Goal: Information Seeking & Learning: Check status

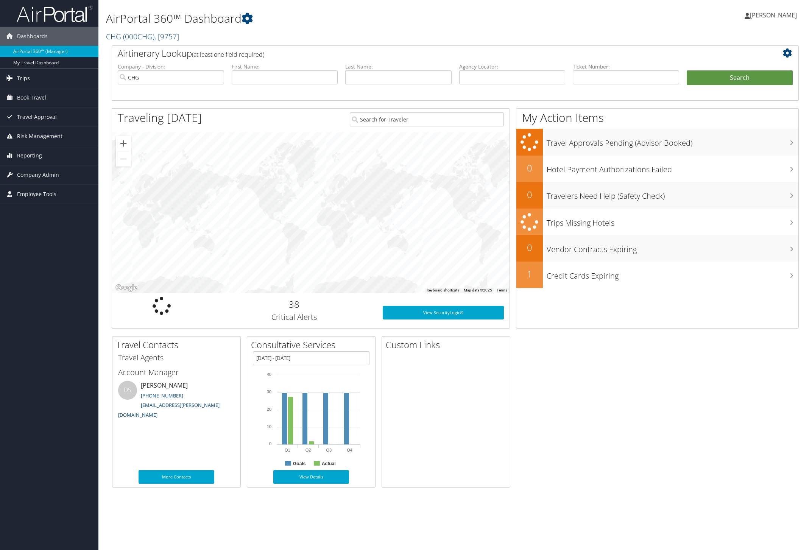
click at [53, 80] on link "Trips" at bounding box center [49, 78] width 98 height 19
click at [35, 93] on link "Airtinerary® Lookup" at bounding box center [49, 93] width 98 height 11
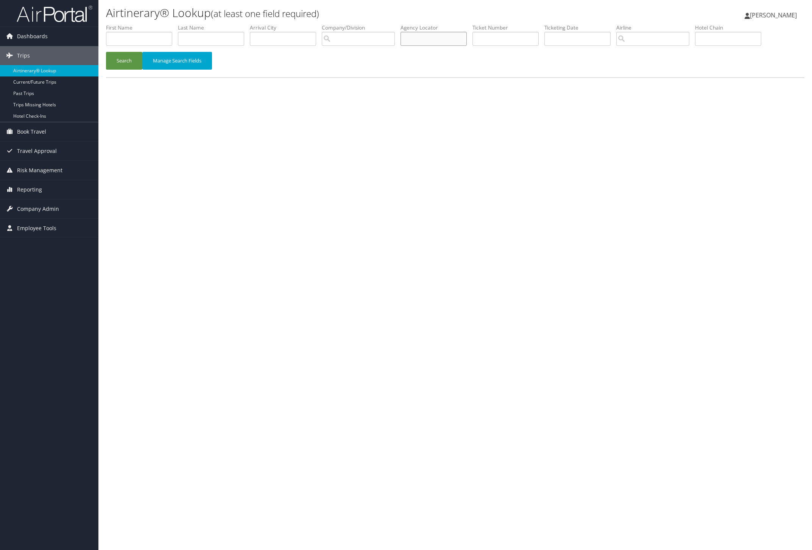
click at [440, 38] on input "text" at bounding box center [433, 39] width 66 height 14
paste input "HSMVUV"
click at [131, 60] on button "Search" at bounding box center [124, 61] width 36 height 18
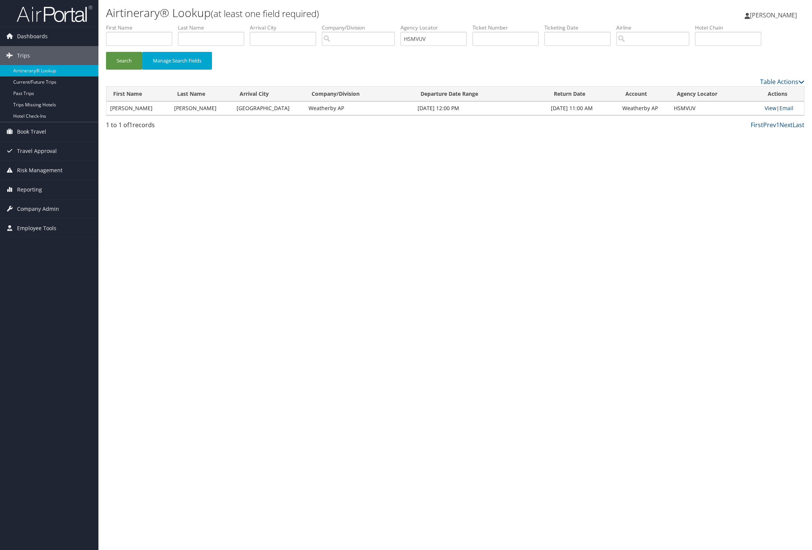
click at [765, 106] on link "View" at bounding box center [771, 107] width 12 height 7
drag, startPoint x: 442, startPoint y: 37, endPoint x: 387, endPoint y: 36, distance: 54.5
click at [388, 24] on ul "First Name Last Name Departure City Arrival City Company/Division Airport/City …" at bounding box center [455, 24] width 698 height 0
paste input "WAEWSM"
click at [129, 58] on button "Search" at bounding box center [124, 61] width 36 height 18
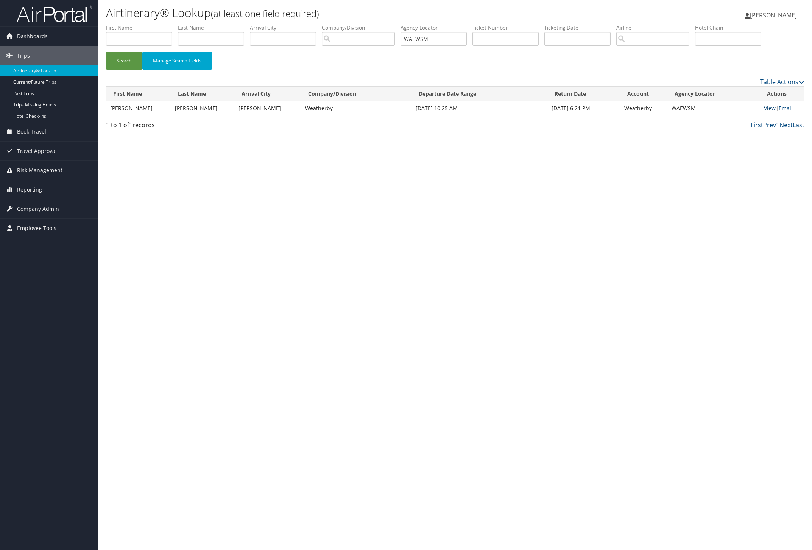
click at [768, 110] on link "View" at bounding box center [770, 107] width 12 height 7
drag, startPoint x: 454, startPoint y: 40, endPoint x: 366, endPoint y: 33, distance: 88.1
click at [366, 24] on ul "First Name Last Name Departure City Arrival City Company/Division Airport/City …" at bounding box center [455, 24] width 698 height 0
paste input "EIFPRU"
drag, startPoint x: 122, startPoint y: 56, endPoint x: 137, endPoint y: 62, distance: 16.0
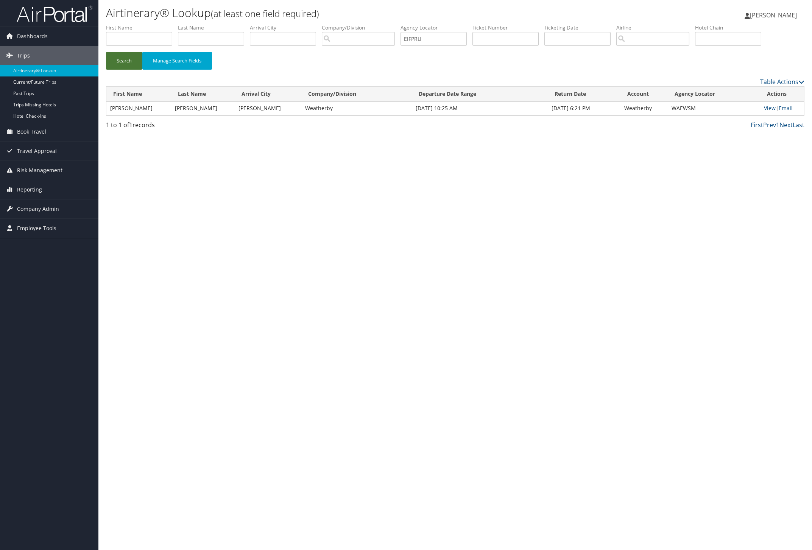
click at [124, 56] on button "Search" at bounding box center [124, 61] width 36 height 18
click at [766, 107] on link "View" at bounding box center [770, 107] width 12 height 7
paste input "SXCDLQ"
drag, startPoint x: 444, startPoint y: 39, endPoint x: 341, endPoint y: 52, distance: 103.9
click at [349, 24] on ul "First Name Last Name Departure City Arrival City Company/Division Airport/City …" at bounding box center [455, 24] width 698 height 0
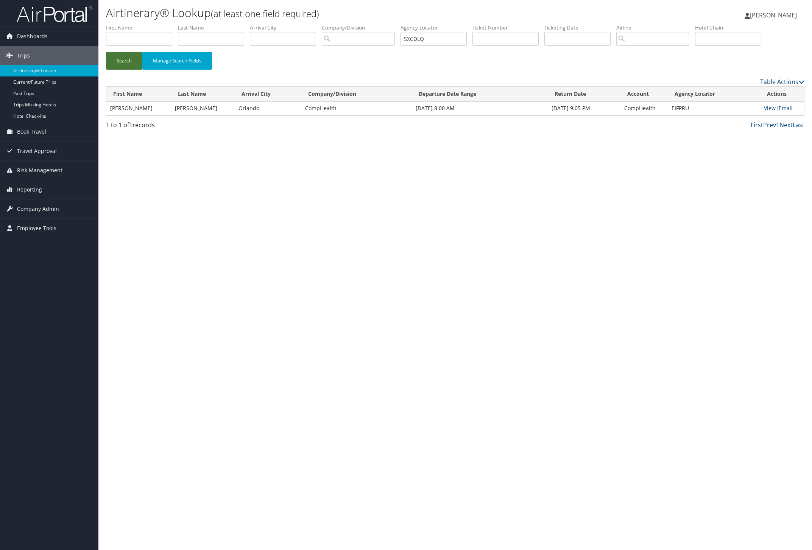
click at [126, 62] on button "Search" at bounding box center [124, 61] width 36 height 18
click at [768, 107] on link "View" at bounding box center [770, 107] width 12 height 7
paste input "OKGFCL"
drag, startPoint x: 125, startPoint y: 59, endPoint x: 257, endPoint y: 84, distance: 134.8
click at [126, 59] on button "Search" at bounding box center [124, 61] width 36 height 18
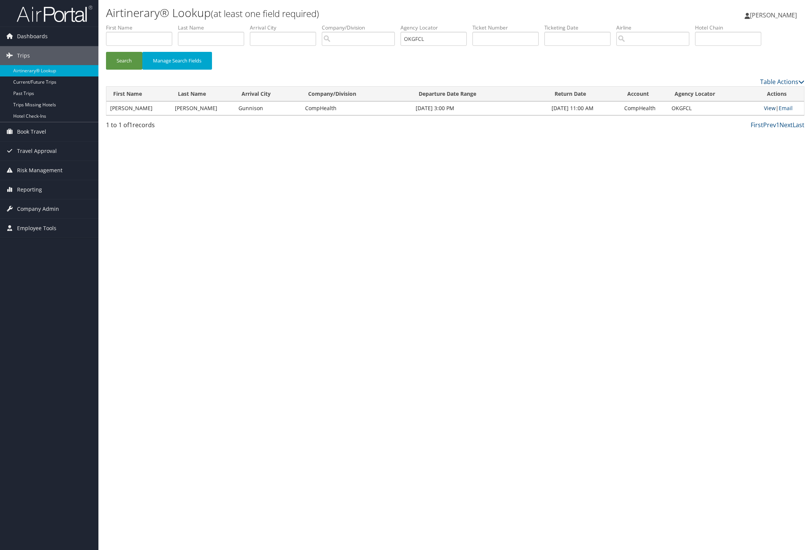
click at [767, 107] on link "View" at bounding box center [770, 107] width 12 height 7
drag, startPoint x: 441, startPoint y: 39, endPoint x: 334, endPoint y: 54, distance: 108.6
click at [390, 24] on ul "First Name Last Name Departure City Arrival City Company/Division Airport/City …" at bounding box center [455, 24] width 698 height 0
paste input "DPKWDP"
click at [134, 62] on button "Search" at bounding box center [124, 61] width 36 height 18
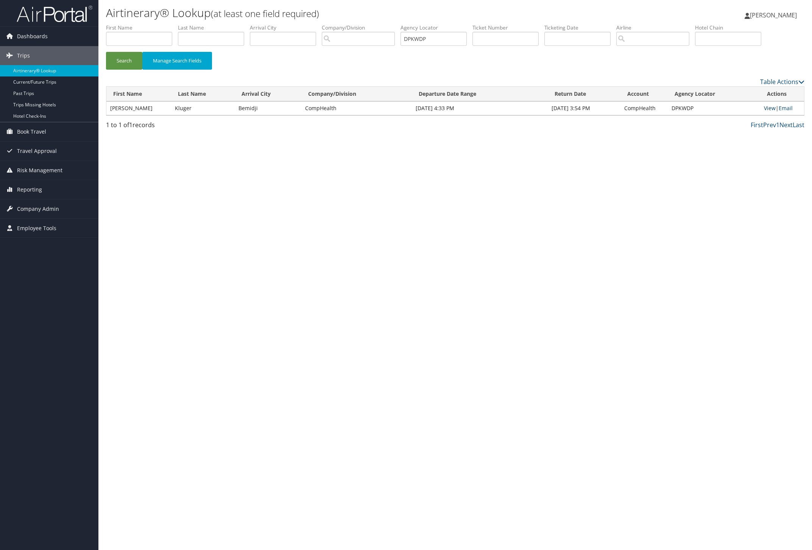
click at [765, 108] on link "View" at bounding box center [770, 107] width 12 height 7
paste input "GQUAFM"
drag, startPoint x: 441, startPoint y: 36, endPoint x: 263, endPoint y: 41, distance: 177.9
click at [369, 24] on ul "First Name Last Name Departure City Arrival City Company/Division Airport/City …" at bounding box center [455, 24] width 698 height 0
drag, startPoint x: 133, startPoint y: 59, endPoint x: 338, endPoint y: 84, distance: 206.4
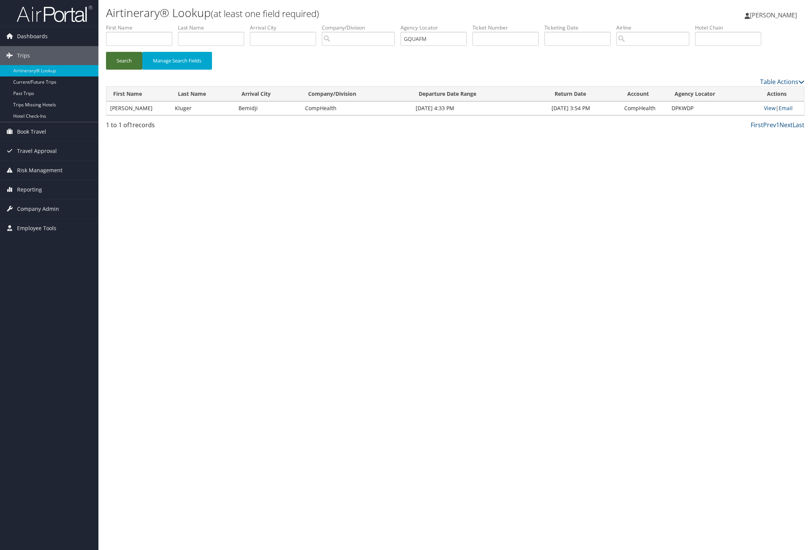
click at [133, 59] on button "Search" at bounding box center [124, 61] width 36 height 18
click at [764, 108] on link "View" at bounding box center [770, 107] width 12 height 7
paste input "AWBHZI"
click at [123, 61] on button "Search" at bounding box center [124, 61] width 36 height 18
click at [764, 110] on link "View" at bounding box center [770, 107] width 12 height 7
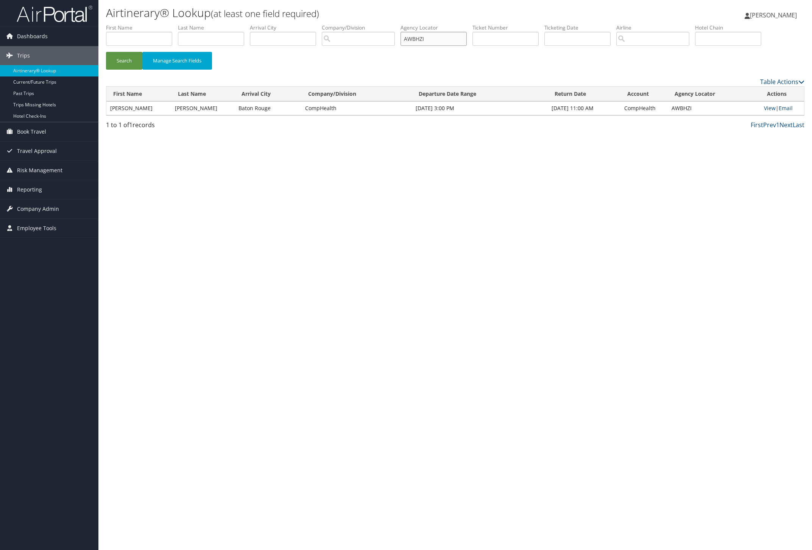
drag, startPoint x: 448, startPoint y: 40, endPoint x: 308, endPoint y: 45, distance: 140.1
click at [338, 24] on ul "First Name Last Name Departure City Arrival City Company/Division Airport/City …" at bounding box center [455, 24] width 698 height 0
paste input "KMQLNF"
drag, startPoint x: 127, startPoint y: 61, endPoint x: 150, endPoint y: 59, distance: 23.2
click at [128, 61] on button "Search" at bounding box center [124, 61] width 36 height 18
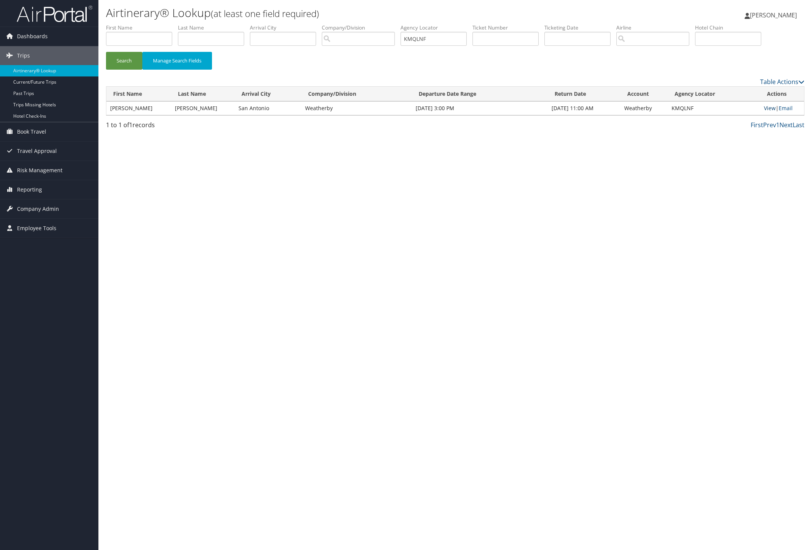
click at [765, 108] on link "View" at bounding box center [770, 107] width 12 height 7
drag, startPoint x: 442, startPoint y: 38, endPoint x: 368, endPoint y: 38, distance: 73.8
click at [368, 24] on ul "First Name Last Name Departure City Arrival City Company/Division Airport/City …" at bounding box center [455, 24] width 698 height 0
paste input "CZHQNP"
click at [127, 63] on button "Search" at bounding box center [124, 61] width 36 height 18
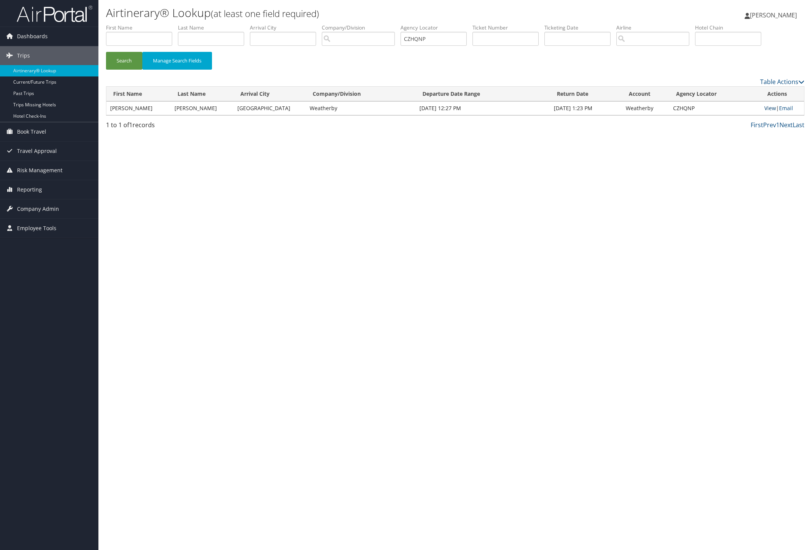
click at [765, 108] on link "View" at bounding box center [770, 107] width 12 height 7
drag, startPoint x: 438, startPoint y: 39, endPoint x: 392, endPoint y: 33, distance: 45.7
click at [392, 24] on ul "First Name Last Name Departure City Arrival City Company/Division Airport/City …" at bounding box center [455, 24] width 698 height 0
paste input "QKGJKX"
click at [131, 59] on button "Search" at bounding box center [124, 61] width 36 height 18
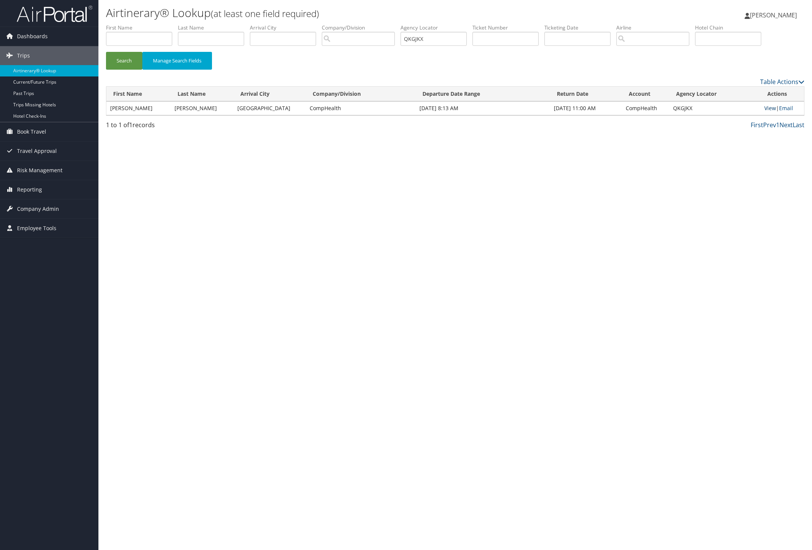
click at [765, 109] on link "View" at bounding box center [770, 107] width 12 height 7
drag, startPoint x: 438, startPoint y: 40, endPoint x: 357, endPoint y: 30, distance: 82.1
click at [357, 24] on ul "First Name Last Name Departure City Arrival City Company/Division Airport/City …" at bounding box center [455, 24] width 698 height 0
paste input "MLYPTB"
click at [126, 56] on button "Search" at bounding box center [124, 61] width 36 height 18
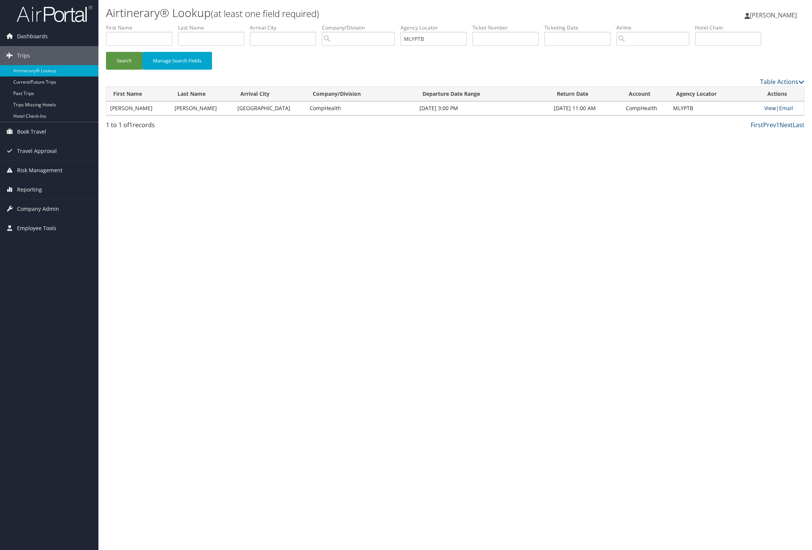
click at [767, 109] on link "View" at bounding box center [770, 107] width 12 height 7
paste input "JPAAXA"
drag, startPoint x: 445, startPoint y: 38, endPoint x: 301, endPoint y: 28, distance: 144.1
click at [338, 24] on ul "First Name Last Name Departure City Arrival City Company/Division Airport/City …" at bounding box center [455, 24] width 698 height 0
drag, startPoint x: 120, startPoint y: 59, endPoint x: 223, endPoint y: 80, distance: 104.7
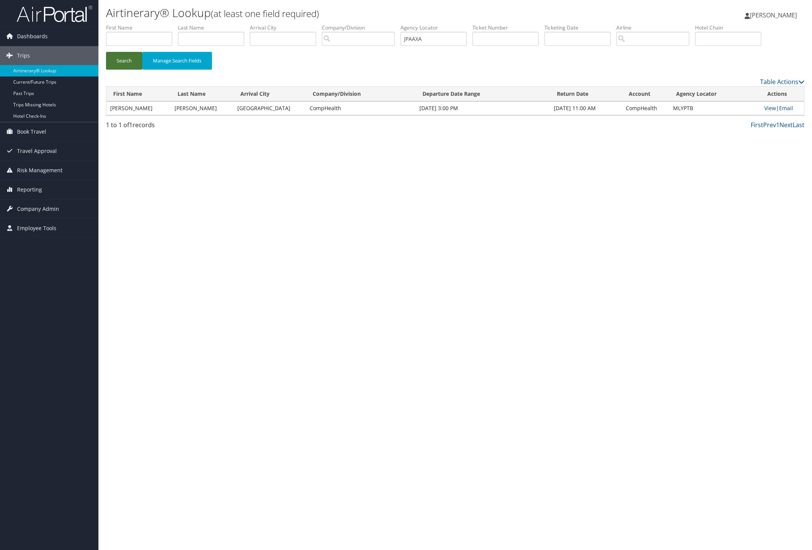
click at [121, 59] on button "Search" at bounding box center [124, 61] width 36 height 18
click at [770, 106] on link "View" at bounding box center [770, 107] width 12 height 7
paste input "CIWYTR"
drag, startPoint x: 135, startPoint y: 59, endPoint x: 202, endPoint y: 61, distance: 67.0
click at [135, 59] on button "Search" at bounding box center [124, 61] width 36 height 18
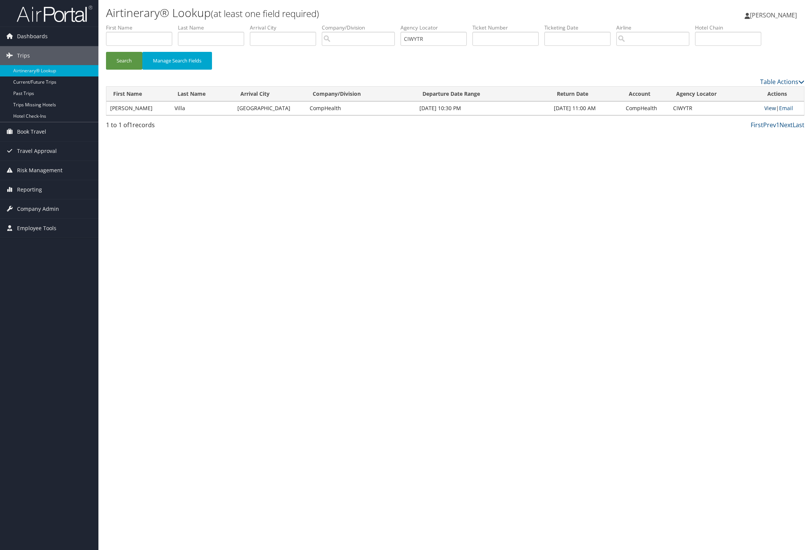
click at [766, 110] on link "View" at bounding box center [770, 107] width 12 height 7
drag, startPoint x: 440, startPoint y: 38, endPoint x: 387, endPoint y: 39, distance: 53.0
click at [388, 24] on ul "First Name Last Name Departure City Arrival City Company/Division Airport/City …" at bounding box center [455, 24] width 698 height 0
paste input "USUAJD"
click at [133, 64] on button "Search" at bounding box center [124, 61] width 36 height 18
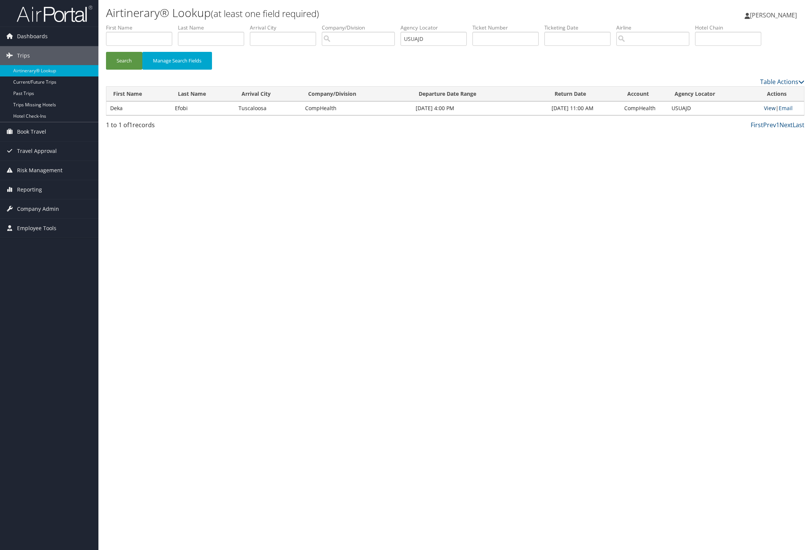
click at [768, 106] on link "View" at bounding box center [770, 107] width 12 height 7
drag, startPoint x: 434, startPoint y: 40, endPoint x: 393, endPoint y: 38, distance: 41.3
click at [394, 24] on ul "First Name Last Name Departure City Arrival City Company/Division Airport/City …" at bounding box center [455, 24] width 698 height 0
paste input "IMHGBN"
click at [128, 59] on button "Search" at bounding box center [124, 61] width 36 height 18
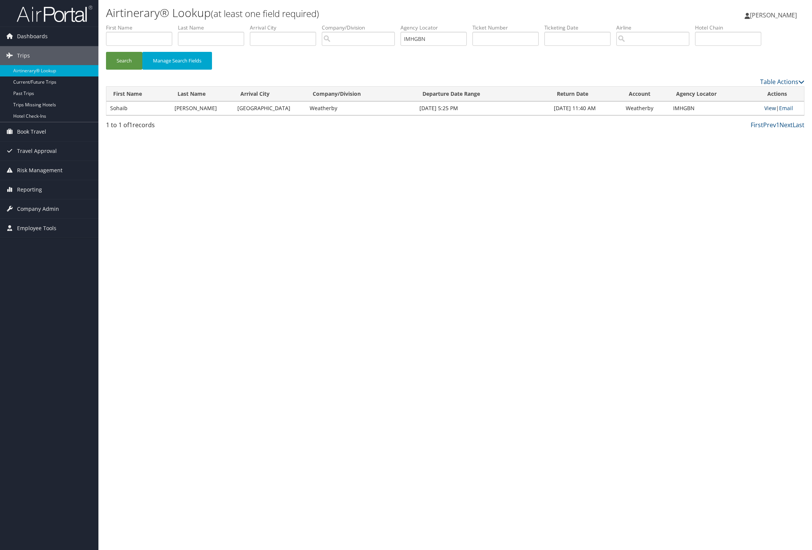
click at [764, 108] on link "View" at bounding box center [770, 107] width 12 height 7
drag, startPoint x: 450, startPoint y: 39, endPoint x: 374, endPoint y: 33, distance: 77.1
click at [374, 24] on ul "First Name Last Name Departure City Arrival City Company/Division Airport/City …" at bounding box center [455, 24] width 698 height 0
paste input "EXVTSF"
click at [132, 62] on button "Search" at bounding box center [124, 61] width 36 height 18
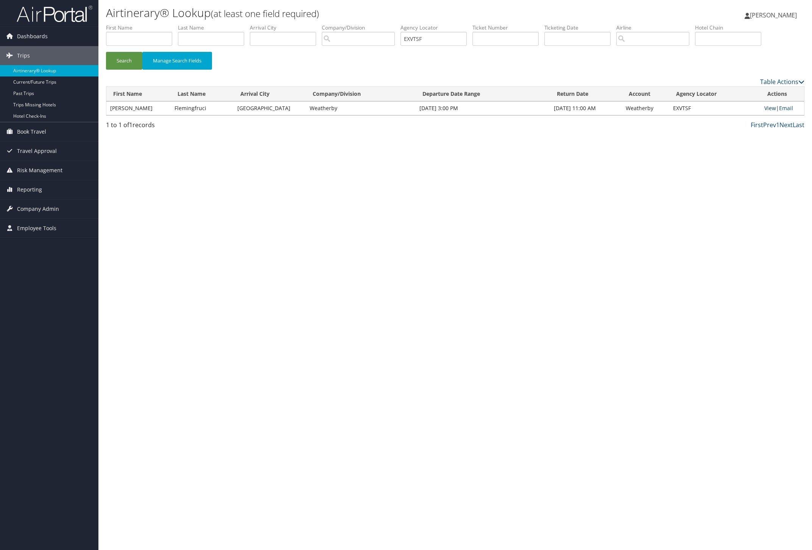
click at [767, 108] on link "View" at bounding box center [770, 107] width 12 height 7
drag, startPoint x: 443, startPoint y: 38, endPoint x: 347, endPoint y: 31, distance: 96.8
click at [348, 24] on ul "First Name Last Name Departure City Arrival City Company/Division Airport/City …" at bounding box center [455, 24] width 698 height 0
paste input "DGOVLN"
click at [120, 59] on button "Search" at bounding box center [124, 61] width 36 height 18
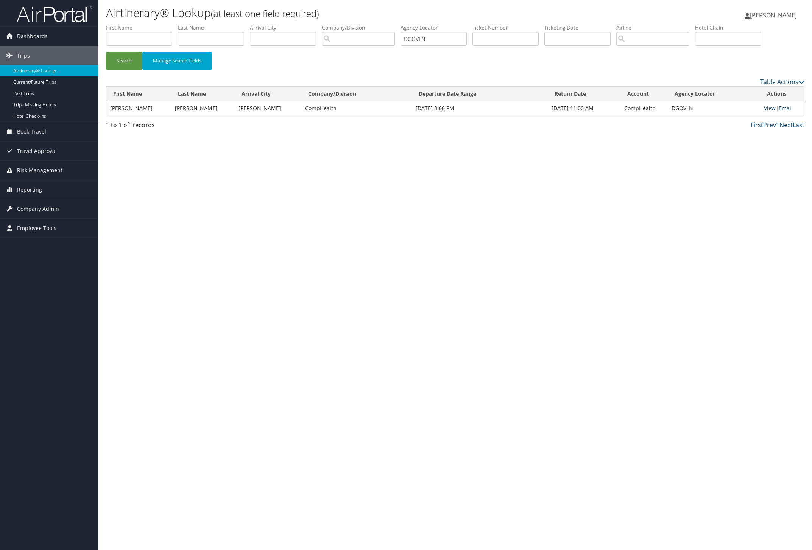
click at [765, 110] on link "View" at bounding box center [770, 107] width 12 height 7
drag, startPoint x: 436, startPoint y: 38, endPoint x: 375, endPoint y: 42, distance: 60.7
click at [384, 24] on ul "First Name Last Name Departure City Arrival City Company/Division Airport/City …" at bounding box center [455, 24] width 698 height 0
click at [134, 59] on button "Search" at bounding box center [124, 61] width 36 height 18
click at [768, 108] on link "View" at bounding box center [770, 107] width 12 height 7
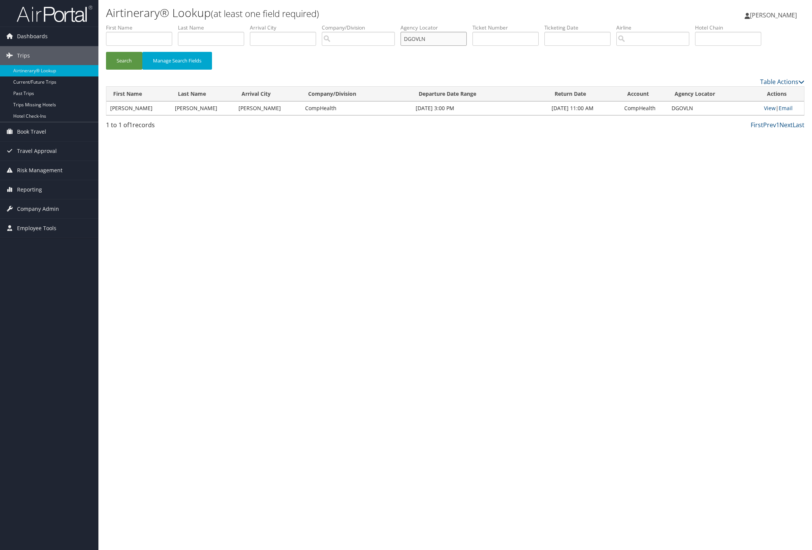
drag, startPoint x: 455, startPoint y: 39, endPoint x: 360, endPoint y: 37, distance: 94.3
click at [381, 24] on ul "First Name Last Name Departure City Arrival City Company/Division Airport/City …" at bounding box center [455, 24] width 698 height 0
paste input "GREAVX"
drag, startPoint x: 120, startPoint y: 62, endPoint x: 158, endPoint y: 67, distance: 38.6
click at [121, 62] on button "Search" at bounding box center [124, 61] width 36 height 18
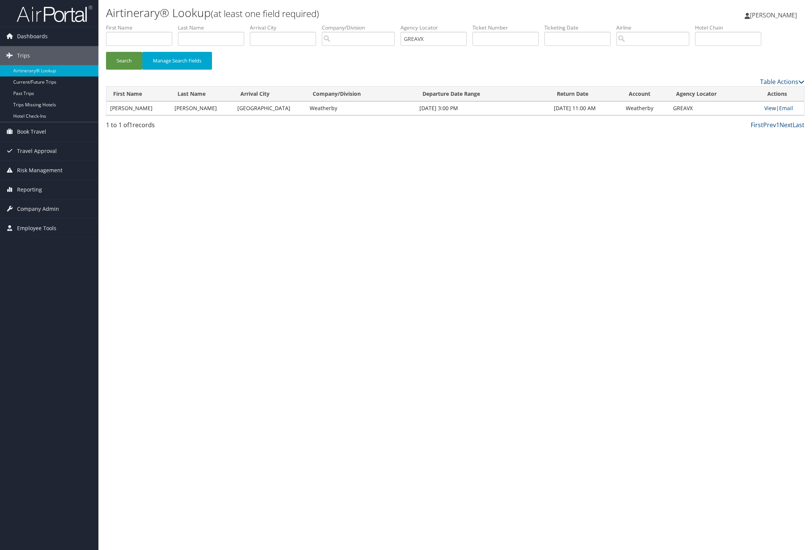
click at [767, 109] on link "View" at bounding box center [770, 107] width 12 height 7
drag, startPoint x: 428, startPoint y: 40, endPoint x: 305, endPoint y: 52, distance: 123.6
click at [366, 24] on ul "First Name Last Name Departure City Arrival City Company/Division Airport/City …" at bounding box center [455, 24] width 698 height 0
click at [128, 61] on button "Search" at bounding box center [124, 61] width 36 height 18
click at [768, 109] on link "View" at bounding box center [770, 107] width 12 height 7
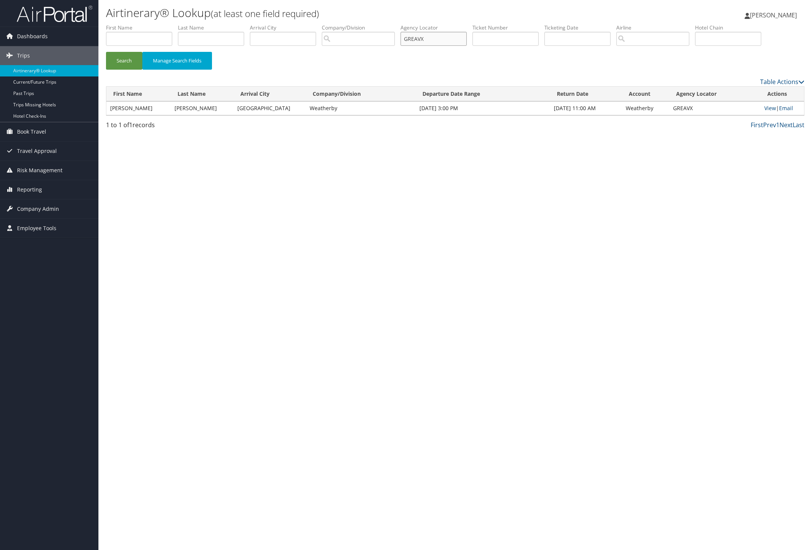
drag, startPoint x: 434, startPoint y: 39, endPoint x: 227, endPoint y: 46, distance: 206.8
click at [307, 24] on ul "First Name Last Name Departure City Arrival City Company/Division Airport/City …" at bounding box center [455, 24] width 698 height 0
paste input "DLQSY"
drag, startPoint x: 120, startPoint y: 56, endPoint x: 130, endPoint y: 56, distance: 9.8
click at [120, 56] on button "Search" at bounding box center [124, 61] width 36 height 18
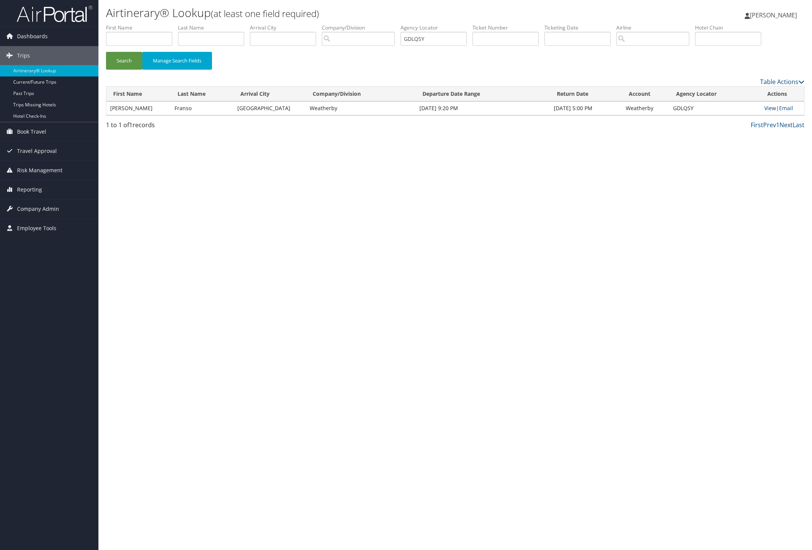
click at [766, 108] on link "View" at bounding box center [770, 107] width 12 height 7
click at [768, 108] on link "View" at bounding box center [770, 107] width 12 height 7
drag, startPoint x: 442, startPoint y: 40, endPoint x: 373, endPoint y: 38, distance: 68.9
click at [373, 24] on ul "First Name Last Name Departure City Arrival City Company/Division Airport/City …" at bounding box center [455, 24] width 698 height 0
paste input "LPDSEG"
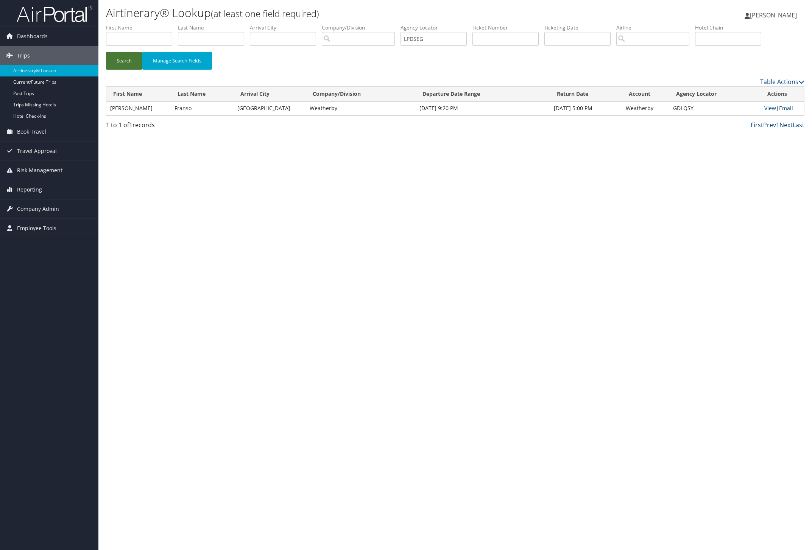
click at [125, 63] on button "Search" at bounding box center [124, 61] width 36 height 18
click at [768, 109] on link "View" at bounding box center [770, 107] width 12 height 7
paste input "GHYQCY"
drag, startPoint x: 448, startPoint y: 38, endPoint x: 190, endPoint y: 53, distance: 257.8
click at [278, 24] on ul "First Name Last Name Departure City Arrival City Company/Division Airport/City …" at bounding box center [455, 24] width 698 height 0
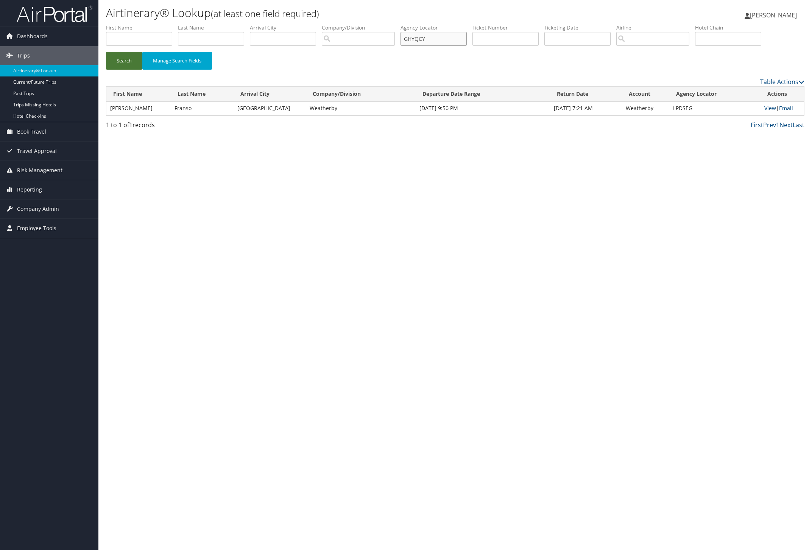
type input "GHYQCY"
drag, startPoint x: 114, startPoint y: 58, endPoint x: 300, endPoint y: 78, distance: 187.0
click at [117, 58] on button "Search" at bounding box center [124, 61] width 36 height 18
click at [764, 108] on link "View" at bounding box center [770, 107] width 12 height 7
type input "GHYQCY"
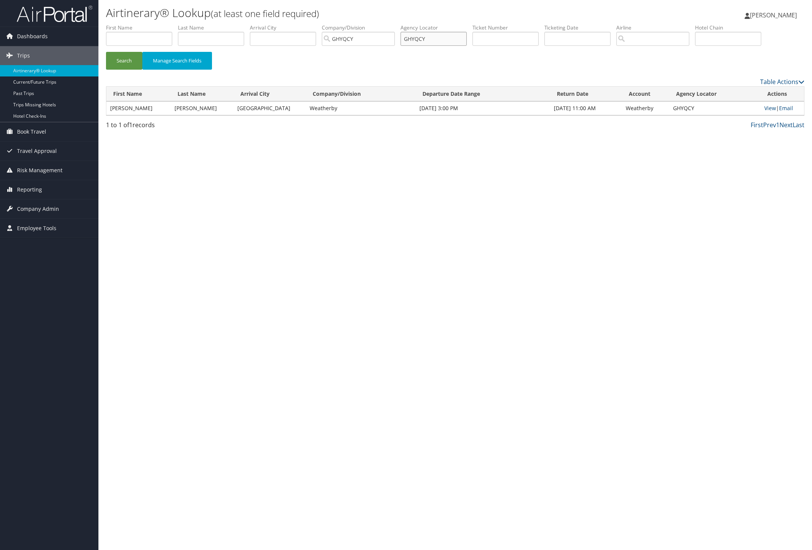
drag, startPoint x: 452, startPoint y: 41, endPoint x: 364, endPoint y: 40, distance: 88.2
click at [377, 24] on ul "First Name Last Name Departure City Arrival City Company/Division GHYQCY Airpor…" at bounding box center [455, 24] width 698 height 0
paste input "FROOTD"
type input "FROOTD"
drag, startPoint x: 364, startPoint y: 42, endPoint x: 281, endPoint y: 33, distance: 83.7
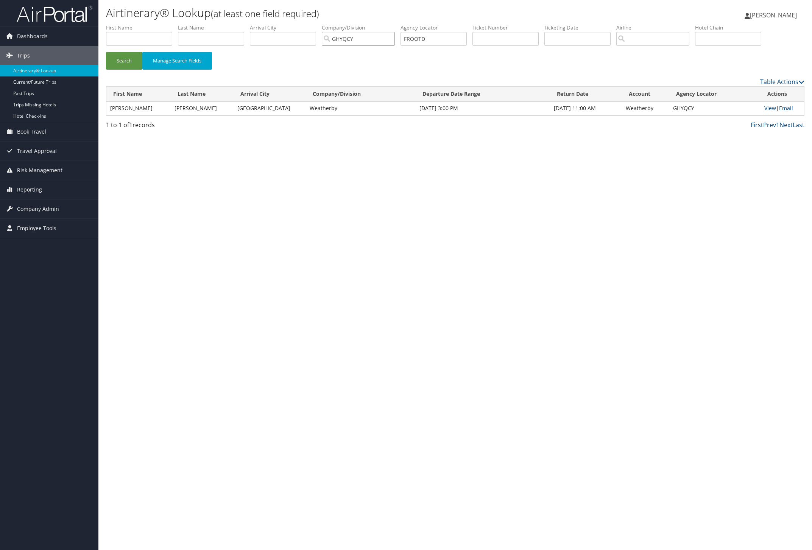
click at [281, 24] on ul "First Name Last Name Departure City Arrival City Company/Division GHYQCY Airpor…" at bounding box center [455, 24] width 698 height 0
click at [137, 58] on button "Search" at bounding box center [124, 61] width 36 height 18
click at [765, 109] on link "View" at bounding box center [770, 107] width 12 height 7
drag, startPoint x: 432, startPoint y: 40, endPoint x: 396, endPoint y: 39, distance: 36.0
click at [398, 24] on ul "First Name Last Name Departure City Arrival City Company/Division Airport/City …" at bounding box center [455, 24] width 698 height 0
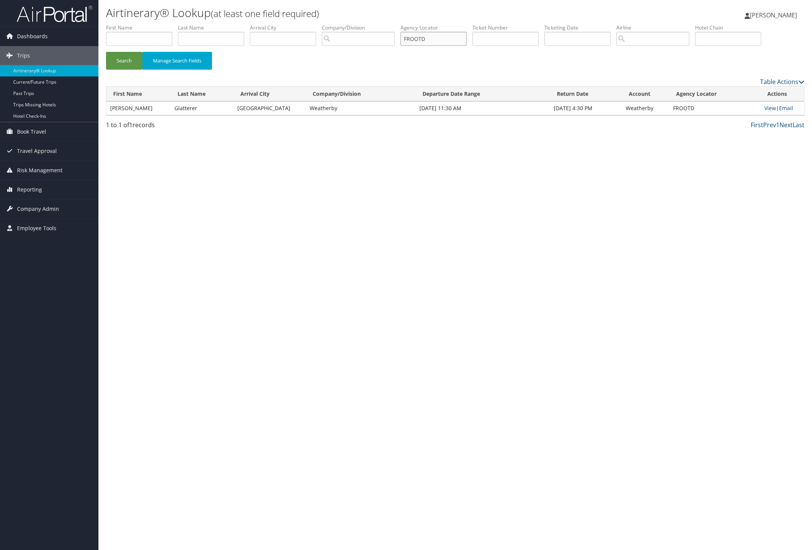
paste input "CTWOBT"
click at [128, 57] on button "Search" at bounding box center [124, 61] width 36 height 18
click at [769, 107] on link "View" at bounding box center [770, 107] width 12 height 7
drag, startPoint x: 442, startPoint y: 41, endPoint x: 360, endPoint y: 39, distance: 82.2
click at [380, 24] on ul "First Name Last Name Departure City Arrival City Company/Division Airport/City …" at bounding box center [455, 24] width 698 height 0
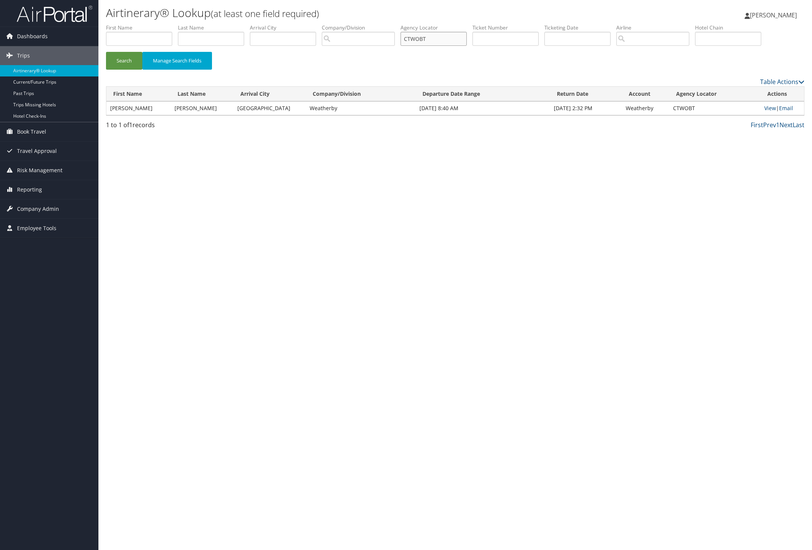
paste input "IUOMUQ"
click at [131, 57] on button "Search" at bounding box center [124, 61] width 36 height 18
click at [764, 108] on link "View" at bounding box center [770, 107] width 12 height 7
paste input "WONBKX"
drag, startPoint x: 447, startPoint y: 39, endPoint x: 320, endPoint y: 43, distance: 127.2
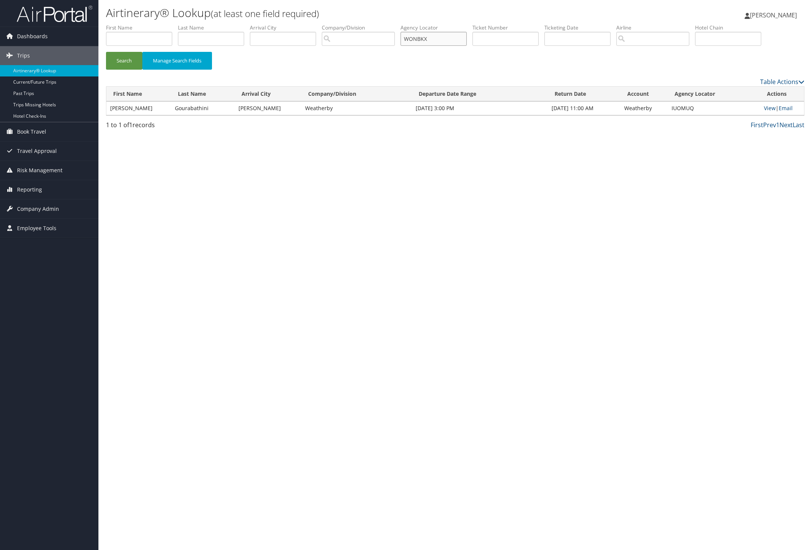
click at [369, 24] on ul "First Name Last Name Departure City Arrival City Company/Division Airport/City …" at bounding box center [455, 24] width 698 height 0
type input "WONBKX"
click at [122, 56] on button "Search" at bounding box center [124, 61] width 36 height 18
click at [764, 108] on link "View" at bounding box center [770, 107] width 12 height 7
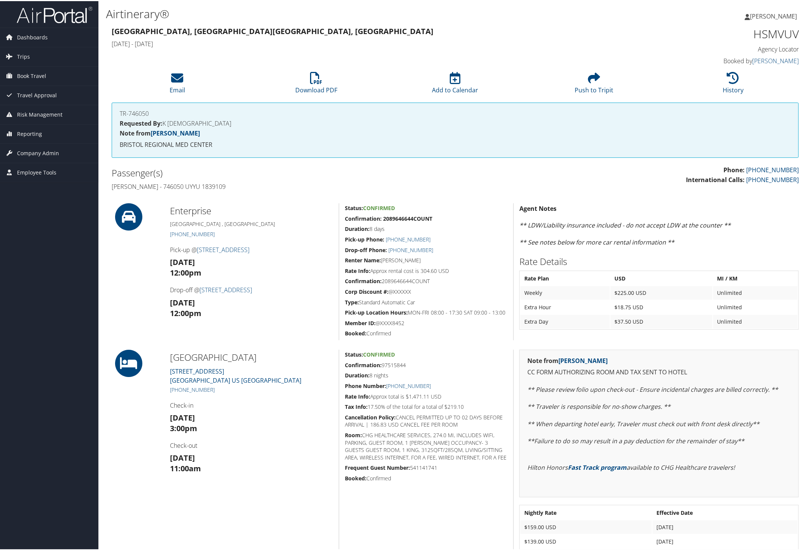
drag, startPoint x: 110, startPoint y: 185, endPoint x: 251, endPoint y: 190, distance: 141.2
click at [251, 190] on div "Passenger(s) Beverly Jaggers - 746050 UYYU 1839109" at bounding box center [280, 178] width 349 height 28
copy h4 "Beverly Jaggers - 746050 UYYU 1839109"
drag, startPoint x: 168, startPoint y: 350, endPoint x: 477, endPoint y: 400, distance: 313.3
click at [477, 400] on div "Meadowview Conference Resort 1901 MEADOWVIEW PKWY. Kingsport TN 37660 US Sulli …" at bounding box center [455, 459] width 698 height 221
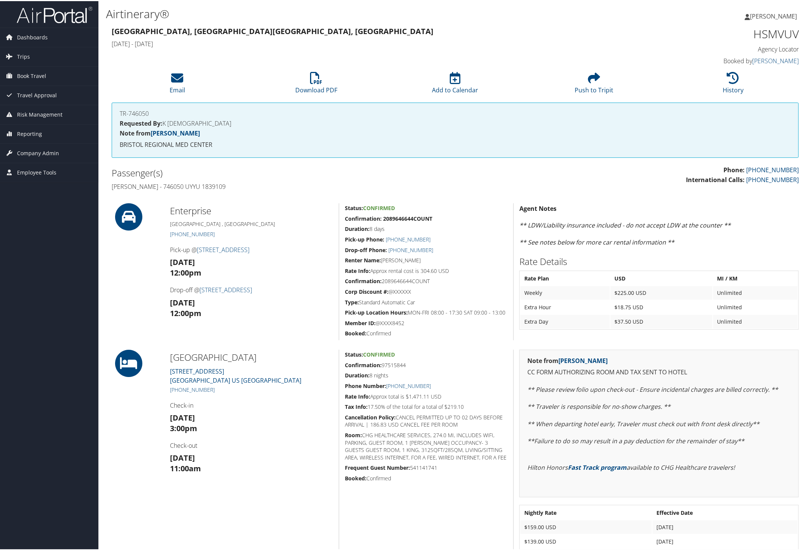
copy div "Meadowview Conference Resort 1901 MEADOWVIEW PKWY. Kingsport TN 37660 US Sulli …"
click at [167, 188] on h4 "Beverly Jaggers - 746050 UYYU 1839109" at bounding box center [281, 185] width 338 height 8
click at [167, 182] on h4 "Beverly Jaggers - 746050 UYYU 1839109" at bounding box center [281, 185] width 338 height 8
click at [164, 184] on h4 "Beverly Jaggers - 746050 UYYU 1839109" at bounding box center [281, 185] width 338 height 8
drag, startPoint x: 164, startPoint y: 184, endPoint x: 243, endPoint y: 187, distance: 79.2
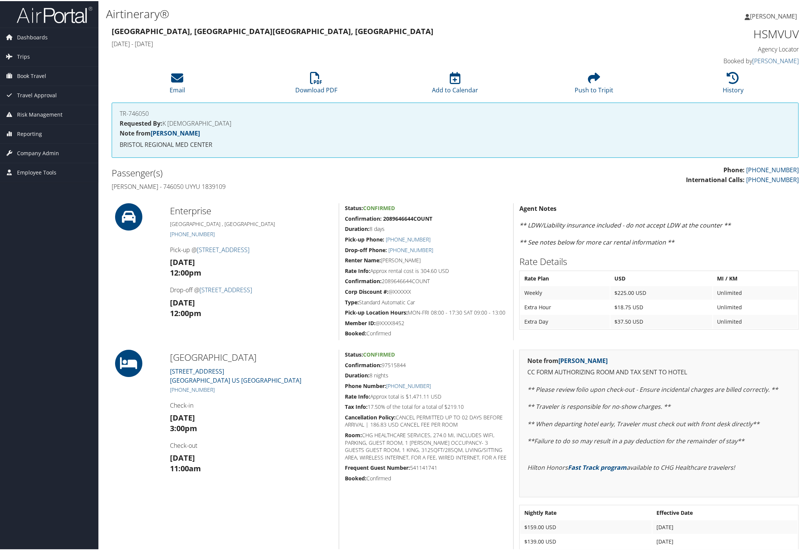
click at [243, 187] on h4 "Beverly Jaggers - 746050 UYYU 1839109" at bounding box center [281, 185] width 338 height 8
copy h4 "746050 UYYU 1839109"
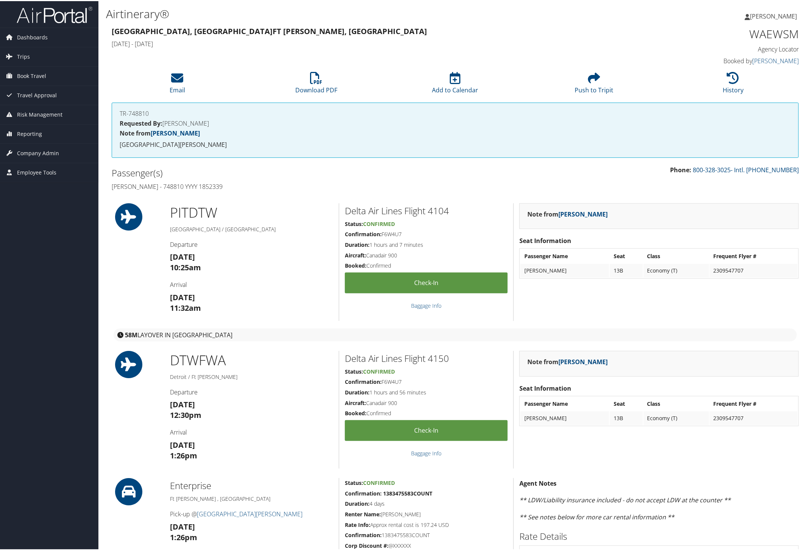
drag, startPoint x: 106, startPoint y: 184, endPoint x: 255, endPoint y: 179, distance: 148.8
click at [255, 179] on div "Passenger(s) [PERSON_NAME] - 748810 YYYY 1852339" at bounding box center [280, 178] width 349 height 28
copy h4 "[PERSON_NAME] - 748810 YYYY 1852339"
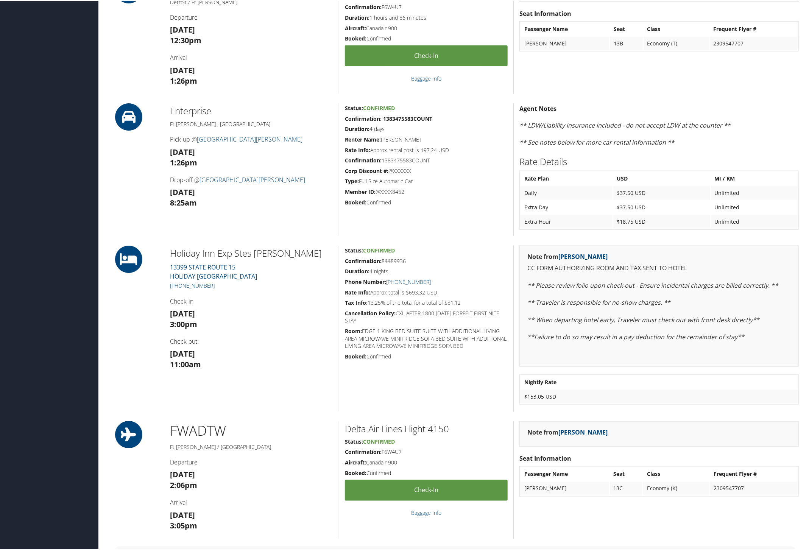
scroll to position [379, 0]
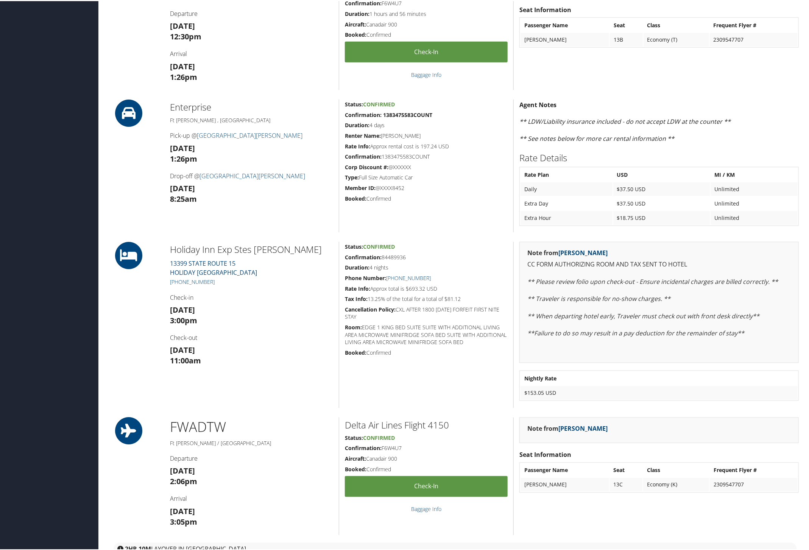
drag, startPoint x: 167, startPoint y: 243, endPoint x: 488, endPoint y: 294, distance: 325.0
click at [488, 294] on div "Holiday Inn Exp Stes [PERSON_NAME] Mon [STREET_ADDRESS] [PHONE_NUMBER] Check-in…" at bounding box center [455, 324] width 698 height 166
copy div "Holiday Inn Exp Stes [PERSON_NAME] [STREET_ADDRESS] [PHONE_NUMBER] Check-in [DA…"
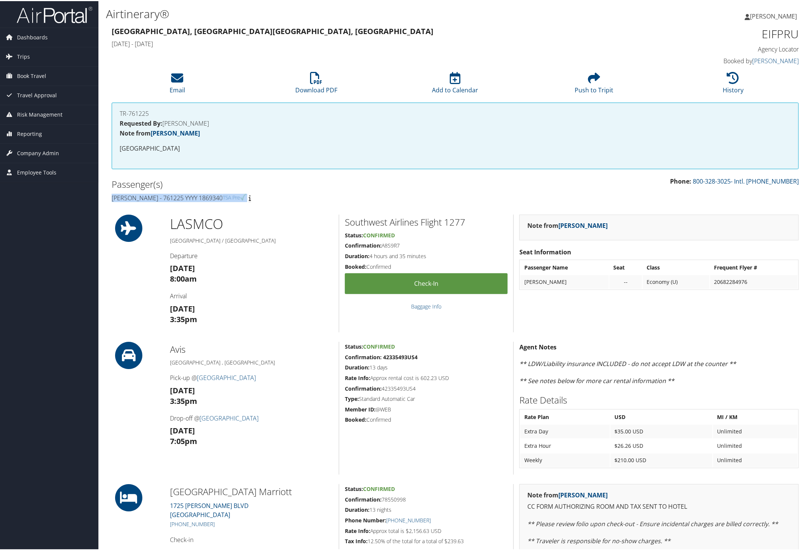
drag, startPoint x: 106, startPoint y: 196, endPoint x: 235, endPoint y: 194, distance: 128.7
click at [235, 194] on div "Passenger(s) Eric Keyser - 761225 YYYY 1869340" at bounding box center [280, 190] width 349 height 28
copy h4 "Eric Keyser - 761225 YYYY 1869340"
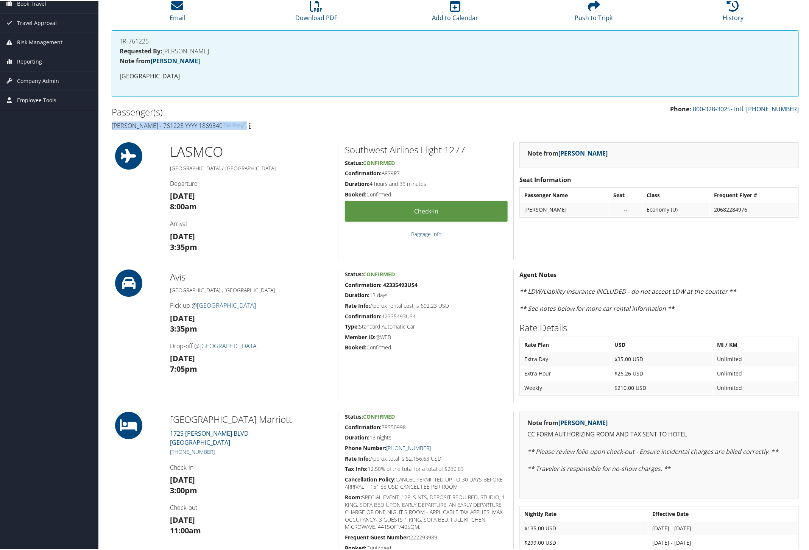
scroll to position [189, 0]
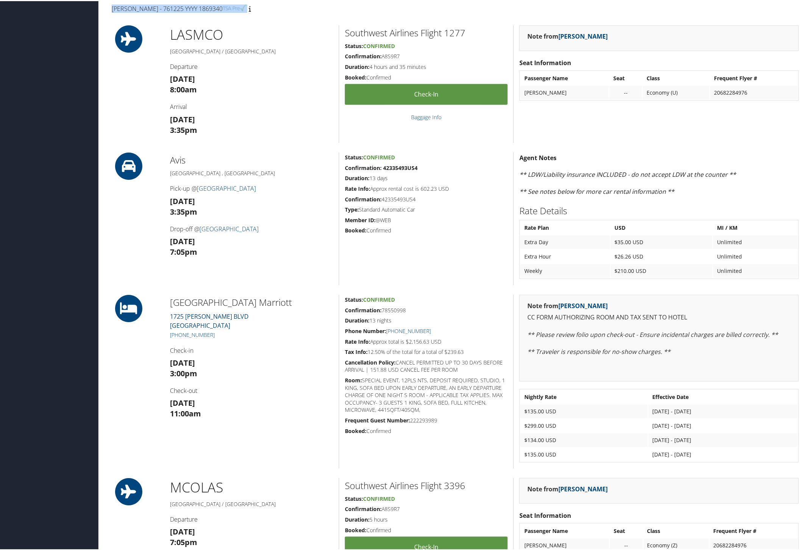
drag, startPoint x: 168, startPoint y: 298, endPoint x: 483, endPoint y: 347, distance: 318.7
click at [483, 347] on div "Residence Inn Airport Marriott 1725 RICHARD PETTY BLVD DAYTONA BEACH FL 32114 +…" at bounding box center [455, 381] width 698 height 174
copy div "Residence Inn Airport Marriott 1725 RICHARD PETTY BLVD DAYTONA BEACH FL 32114 +…"
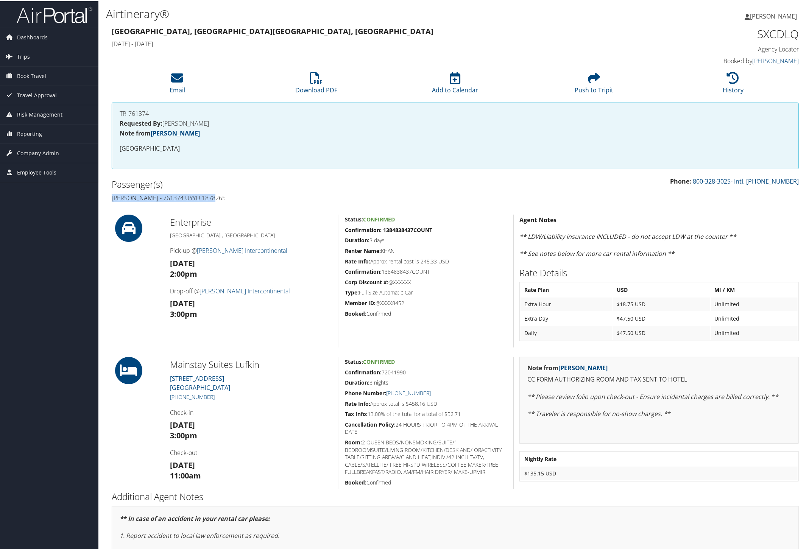
drag, startPoint x: 109, startPoint y: 196, endPoint x: 224, endPoint y: 201, distance: 115.5
click at [224, 201] on div "Passenger(s) [PERSON_NAME] - 761374 UYYU 1878265" at bounding box center [280, 190] width 349 height 28
copy h4 "Abdur Khan - 761374 UYYU 1878265"
drag, startPoint x: 165, startPoint y: 363, endPoint x: 474, endPoint y: 410, distance: 312.1
click at [474, 410] on div "Mainstay Suites Lufkin 2409 N TMBERLAND DR. LUFKIN TX 75901 (936) 630-4601 Chec…" at bounding box center [455, 422] width 698 height 132
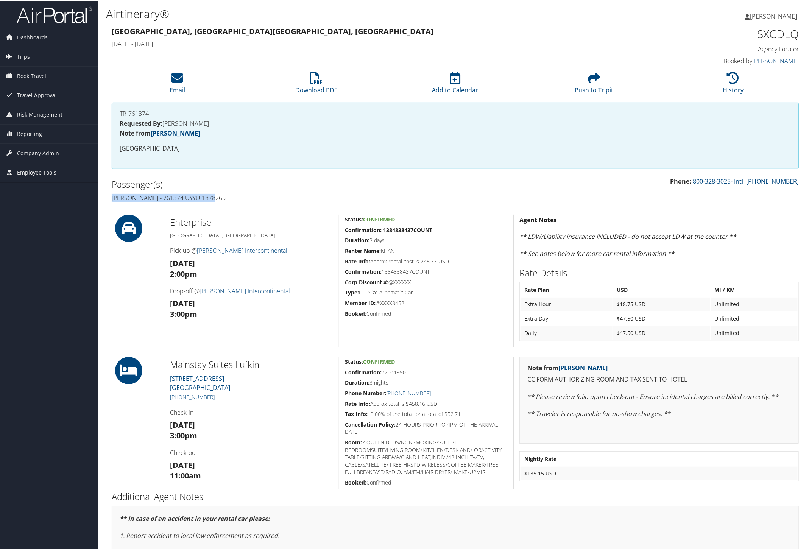
copy div "Mainstay Suites Lufkin 2409 N TMBERLAND DR. LUFKIN TX 75901 (936) 630-4601 Chec…"
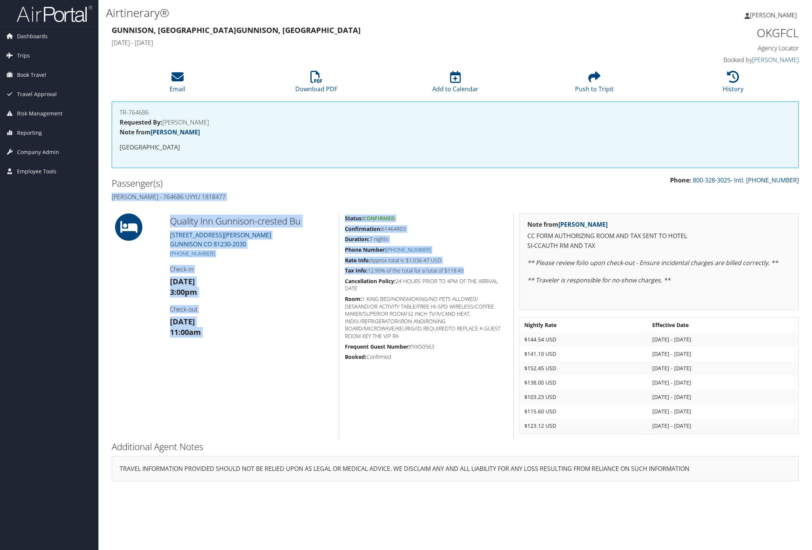
drag, startPoint x: 111, startPoint y: 192, endPoint x: 464, endPoint y: 267, distance: 360.7
click at [464, 267] on div "86057667 Gunnison, CO Gunnison, CO Wed 27 Aug 2025 - Wed 03 Sep 2025 OKGFCL Age…" at bounding box center [455, 256] width 698 height 465
copy div "Peter Kim - 764686 UYYU 1818477 Quality Inn Gunnison-crested Bu 411 E TOMICHI A…"
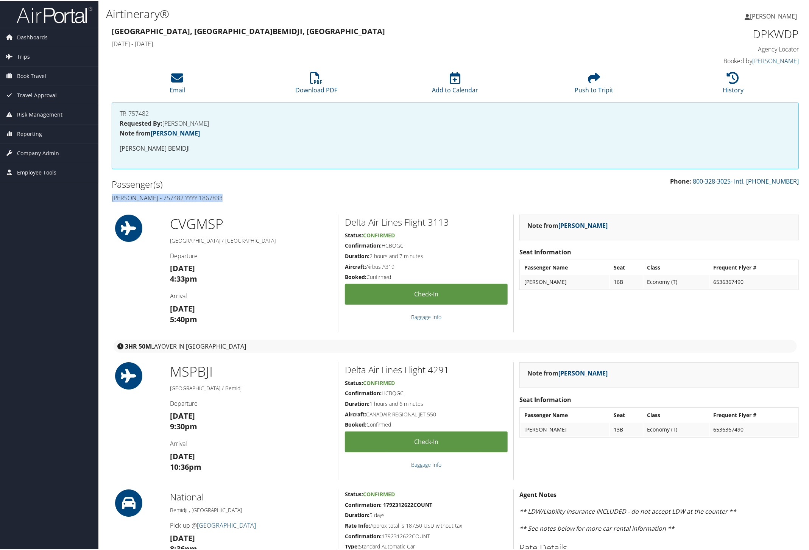
drag, startPoint x: 109, startPoint y: 195, endPoint x: 250, endPoint y: 203, distance: 141.4
click at [250, 203] on div "Passenger(s) Carrie Kluger - 757482 YYYY 1867833" at bounding box center [280, 190] width 349 height 28
copy h4 "Carrie Kluger - 757482 YYYY 1867833"
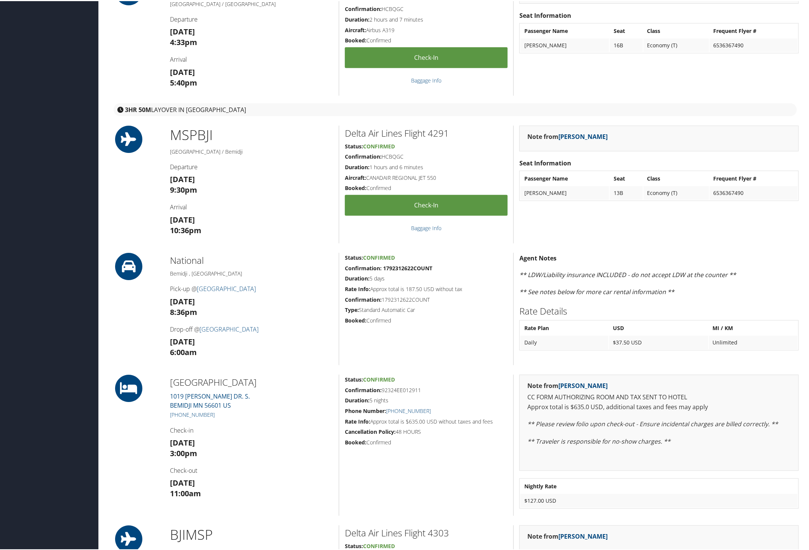
scroll to position [473, 0]
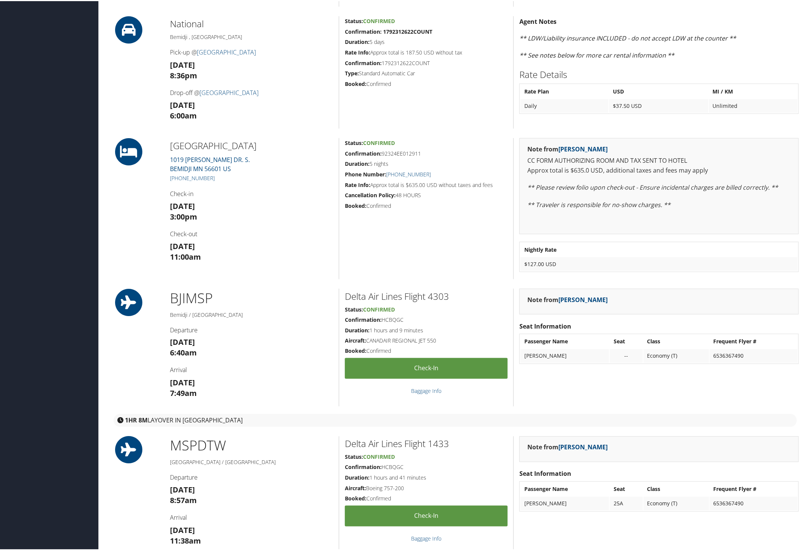
drag, startPoint x: 170, startPoint y: 142, endPoint x: 502, endPoint y: 181, distance: 333.4
click at [502, 181] on div "Southshore Hotel Trademark 1019 PAUL BUNYAN DR. S. BEMIDJI MN 56601 US (218) 75…" at bounding box center [455, 207] width 698 height 141
copy div "Southshore Hotel Trademark 1019 PAUL BUNYAN DR. S. BEMIDJI MN 56601 US (218) 75…"
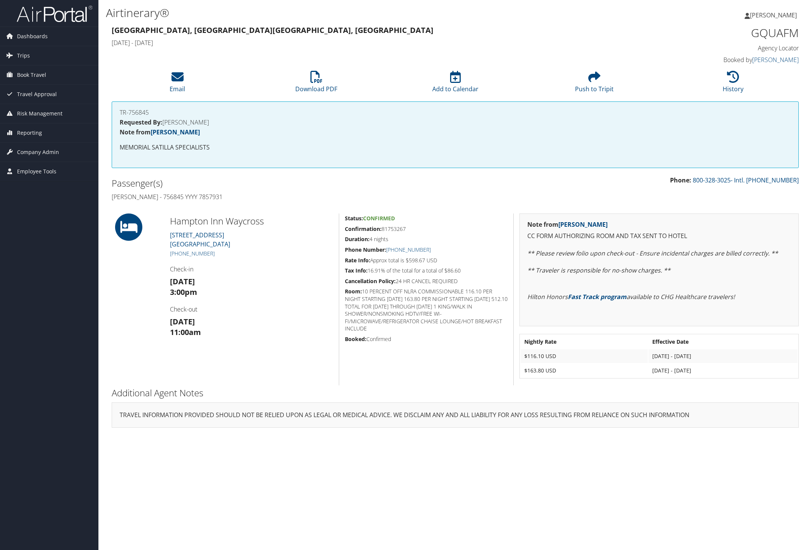
drag, startPoint x: 111, startPoint y: 193, endPoint x: 474, endPoint y: 268, distance: 370.6
click at [474, 268] on div "86078742 Jacksonville, FL Jacksonville, FL Fri 29 Aug 2025 - Tue 02 Sep 2025 GQ…" at bounding box center [455, 229] width 698 height 411
copy div "Francis Kwarteng - 756845 YYYY 7857931 Hampton Inn Waycross 1720 BRUNSWICK HWY …"
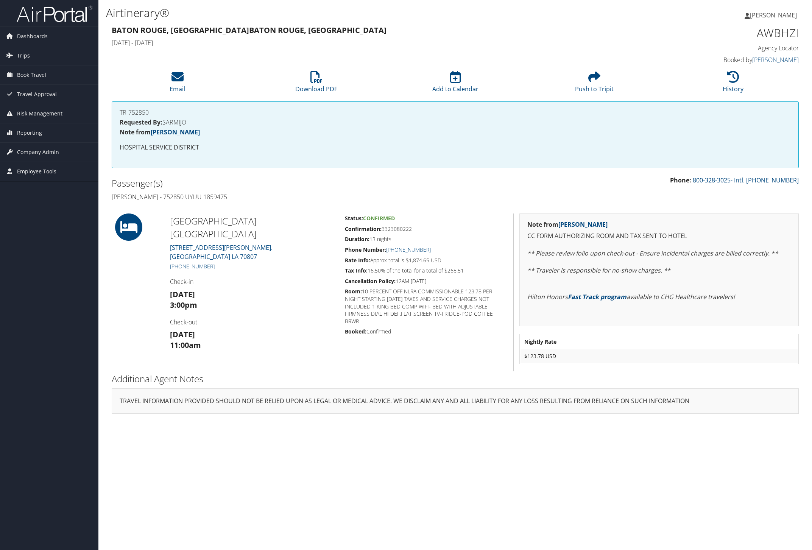
drag, startPoint x: 108, startPoint y: 193, endPoint x: 476, endPoint y: 269, distance: 376.1
click at [476, 269] on div "86041709 Baton Rouge, LA Baton Rouge, LA Sun 24 Aug 2025 - Sat 06 Sep 2025 AWBH…" at bounding box center [455, 222] width 698 height 397
copy div "Thomas Laborde - 752850 UYUU 1859475 Hilton Garden Inn Baton Rouge 3330 HARDING…"
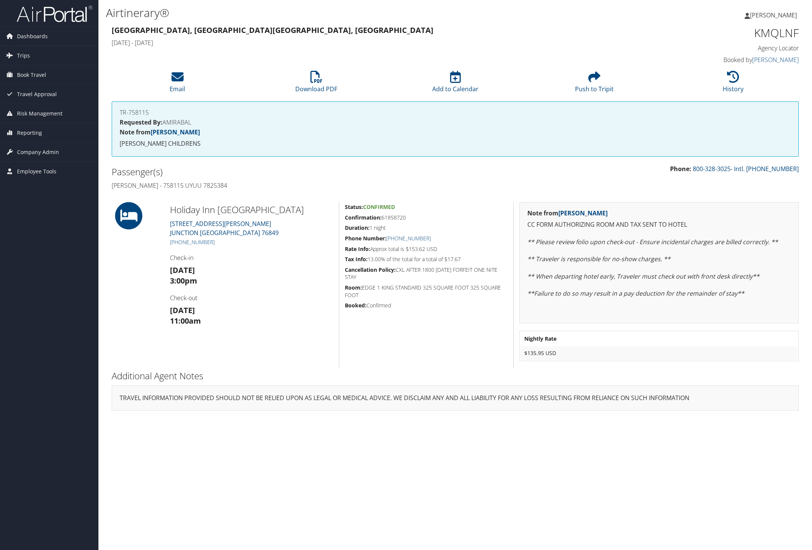
drag, startPoint x: 110, startPoint y: 184, endPoint x: 473, endPoint y: 253, distance: 369.9
click at [473, 253] on div "86078496 [GEOGRAPHIC_DATA], [GEOGRAPHIC_DATA] [GEOGRAPHIC_DATA], [GEOGRAPHIC_DA…" at bounding box center [455, 221] width 698 height 394
copy div "[PERSON_NAME] - 758115 UYUU 7825384 Holiday Inn [GEOGRAPHIC_DATA] [STREET_ADDRE…"
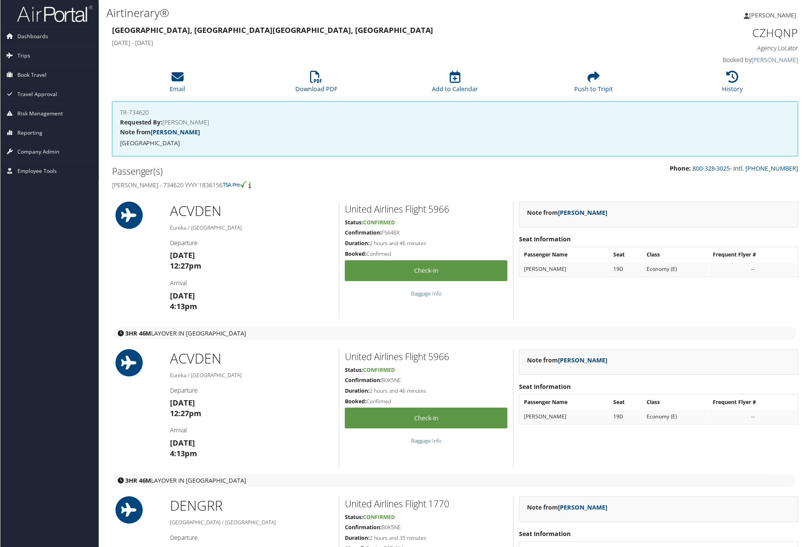
drag, startPoint x: 112, startPoint y: 182, endPoint x: 257, endPoint y: 190, distance: 145.2
click at [257, 190] on div "Passenger(s) [PERSON_NAME] - 734620 YYYY 1836156" at bounding box center [280, 178] width 349 height 28
copy h4 "[PERSON_NAME] - 734620 YYYY 1836156"
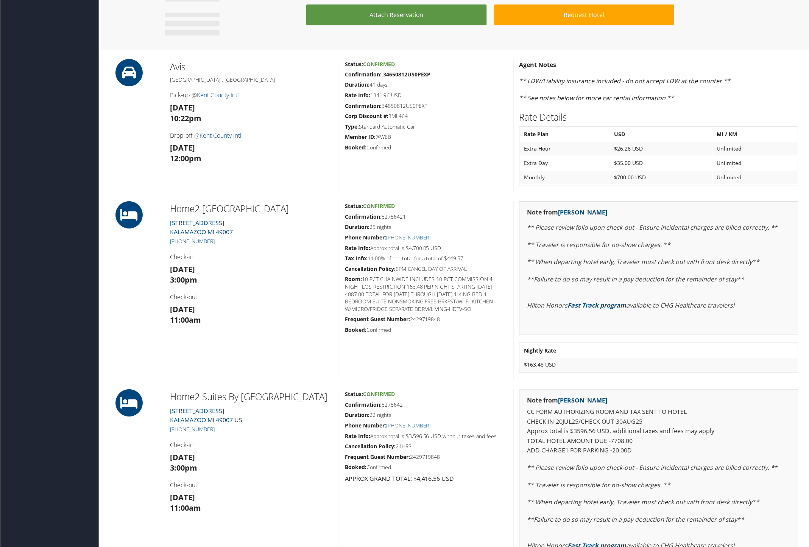
scroll to position [946, 0]
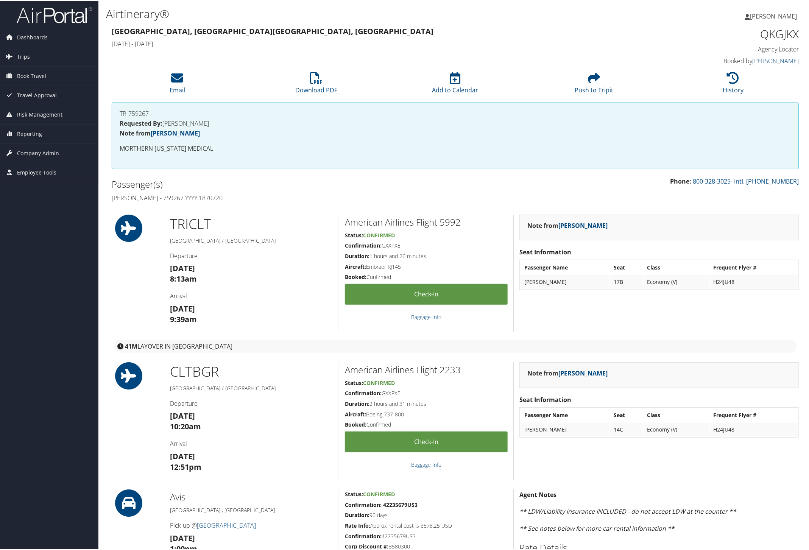
drag, startPoint x: 110, startPoint y: 195, endPoint x: 267, endPoint y: 195, distance: 157.5
click at [267, 195] on div "Passenger(s) [PERSON_NAME] - 759267 YYYY 1870720" at bounding box center [280, 190] width 349 height 28
copy h4 "[PERSON_NAME] - 759267 YYYY 1870720"
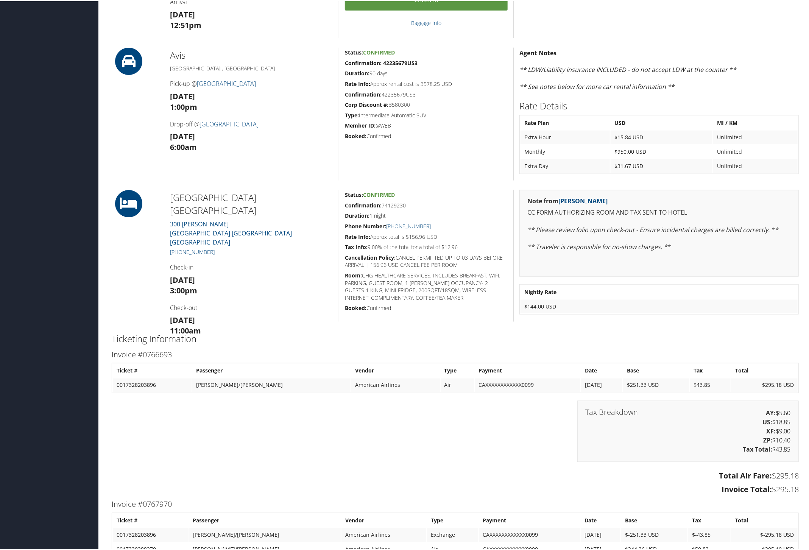
scroll to position [473, 0]
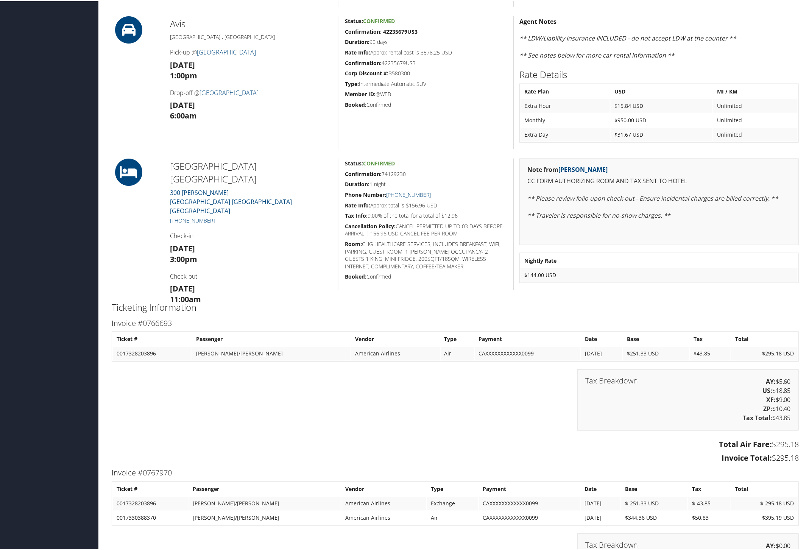
drag, startPoint x: 167, startPoint y: 161, endPoint x: 465, endPoint y: 217, distance: 303.4
click at [465, 217] on div "[GEOGRAPHIC_DATA] [GEOGRAPHIC_DATA] [STREET_ADDRESS][PERSON_NAME] [GEOGRAPHIC_D…" at bounding box center [455, 223] width 698 height 132
copy div "[GEOGRAPHIC_DATA] [GEOGRAPHIC_DATA] [STREET_ADDRESS][PERSON_NAME] [GEOGRAPHIC_D…"
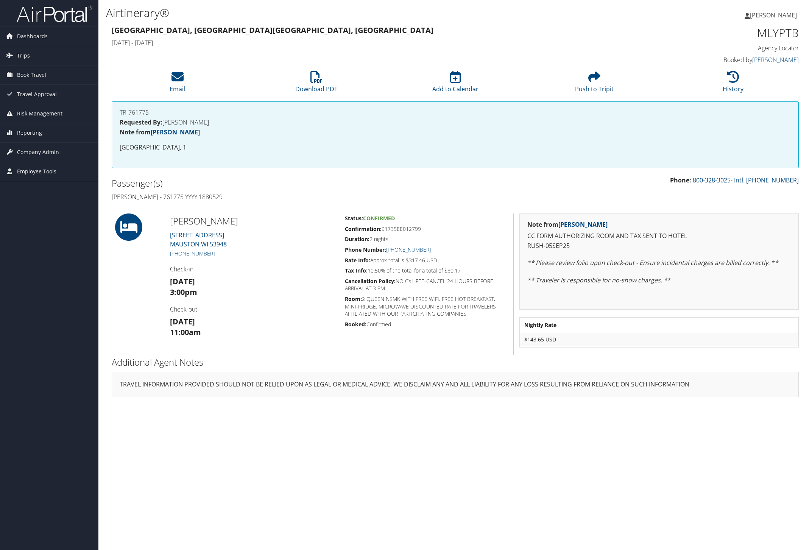
drag, startPoint x: 110, startPoint y: 197, endPoint x: 477, endPoint y: 268, distance: 373.9
click at [477, 268] on div "86155082 Madison, WI Madison, WI Fri 05 Sep 2025 - Sun 07 Sep 2025 MLYPTB Agenc…" at bounding box center [455, 214] width 698 height 381
copy div "David Mcalpine - 761775 YYYY 1880529 Americinn Mauston 1011 GATEWAY AVENUE MAUS…"
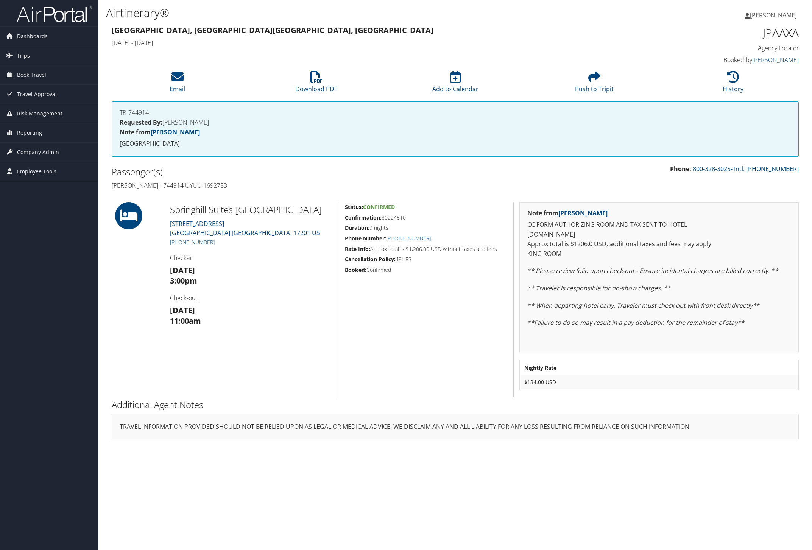
drag, startPoint x: 107, startPoint y: 184, endPoint x: 506, endPoint y: 252, distance: 404.7
click at [506, 252] on div "86082747 [GEOGRAPHIC_DATA], [GEOGRAPHIC_DATA] [GEOGRAPHIC_DATA], [GEOGRAPHIC_DA…" at bounding box center [455, 235] width 698 height 423
copy div "[PERSON_NAME] - 744914 UYUU [GEOGRAPHIC_DATA][STREET_ADDRESS] [PHONE_NUMBER] Ch…"
drag, startPoint x: 761, startPoint y: 36, endPoint x: 799, endPoint y: 35, distance: 37.5
click at [799, 35] on div "JPAAXA Agency Locator Agency Locator JPAAXA Booked by [PERSON_NAME] Booked by […" at bounding box center [717, 45] width 174 height 43
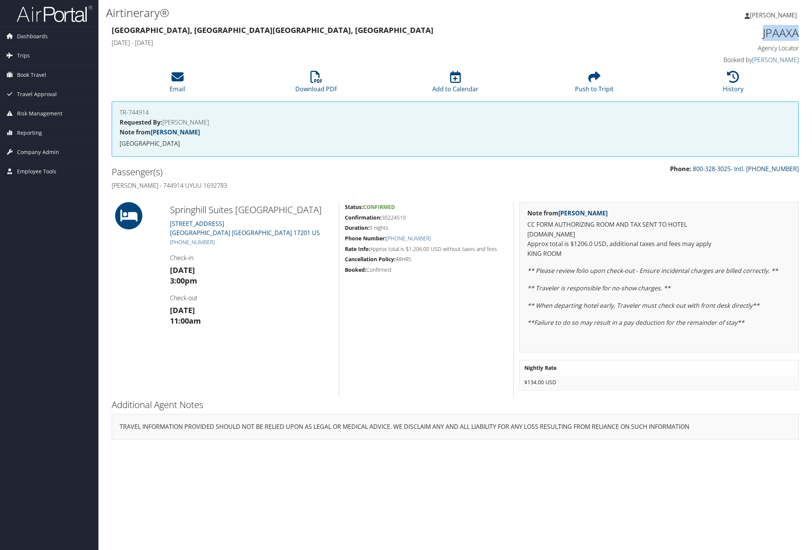
copy h1 "JPAAXA"
drag, startPoint x: 106, startPoint y: 182, endPoint x: 508, endPoint y: 244, distance: 406.4
click at [508, 244] on div "86082747 [GEOGRAPHIC_DATA], [GEOGRAPHIC_DATA] [GEOGRAPHIC_DATA], [GEOGRAPHIC_DA…" at bounding box center [455, 235] width 698 height 423
copy div "John Mcnamara - 744914 UYUU 1692783 Springhill Suites Chambersburg 451 GATEWAY …"
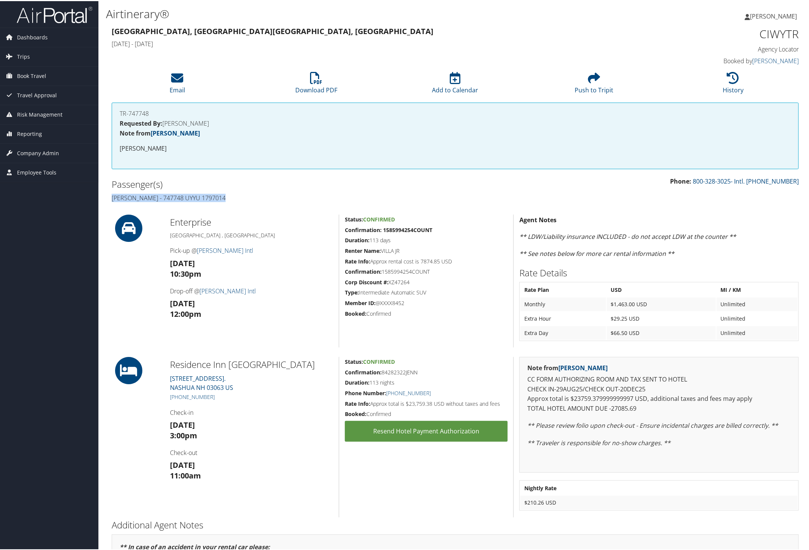
drag, startPoint x: 110, startPoint y: 192, endPoint x: 240, endPoint y: 193, distance: 130.6
click at [240, 193] on div "Passenger(s) [PERSON_NAME] - 747748 UYYU 1797014" at bounding box center [280, 190] width 349 height 28
copy h4 "[PERSON_NAME] - 747748 UYYU 1797014"
drag, startPoint x: 165, startPoint y: 354, endPoint x: 502, endPoint y: 405, distance: 340.7
click at [502, 405] on div "86091708 [GEOGRAPHIC_DATA], [GEOGRAPHIC_DATA] [GEOGRAPHIC_DATA], [GEOGRAPHIC_DA…" at bounding box center [455, 364] width 698 height 681
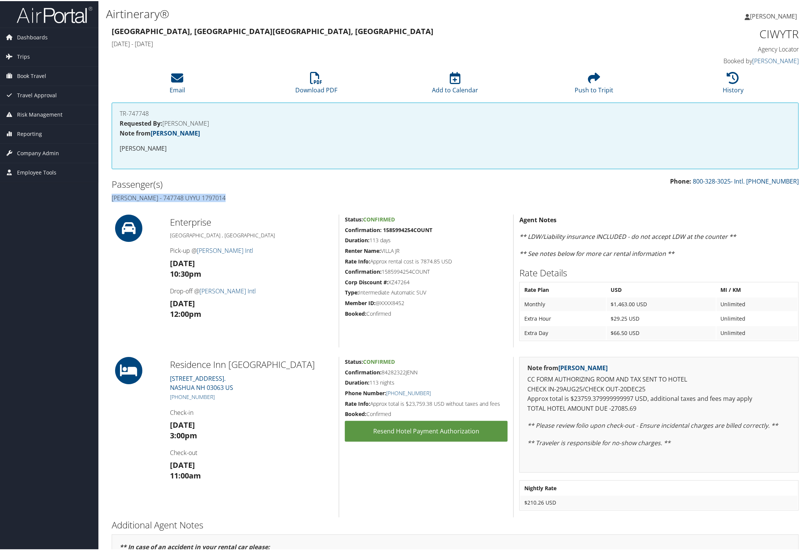
copy div "Residence Inn [GEOGRAPHIC_DATA][STREET_ADDRESS]. NASHUA NH 03063 US [PHONE_NUMB…"
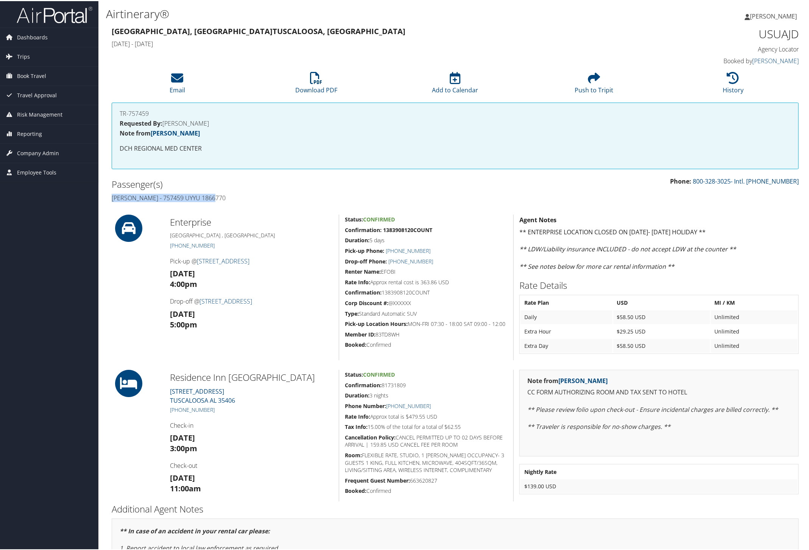
drag, startPoint x: 110, startPoint y: 192, endPoint x: 231, endPoint y: 197, distance: 120.8
click at [231, 197] on div "Passenger(s) Deka Efobi - 757459 UYYU 1866770" at bounding box center [280, 190] width 349 height 28
copy h4 "Deka Efobi - 757459 UYYU 1866770"
drag, startPoint x: 166, startPoint y: 374, endPoint x: 488, endPoint y: 420, distance: 325.1
click at [488, 420] on div "Residence Inn Tuscaloosa 211 RICE MINE ROAD LOOP TUSCALOOSA AL 35406 (205) 548-…" at bounding box center [455, 435] width 698 height 132
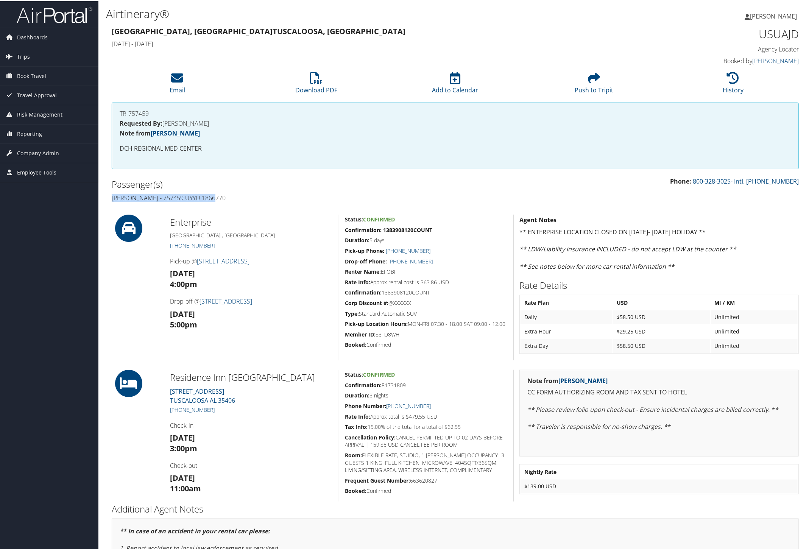
copy div "Residence Inn Tuscaloosa 211 RICE MINE ROAD LOOP TUSCALOOSA AL 35406 (205) 548-…"
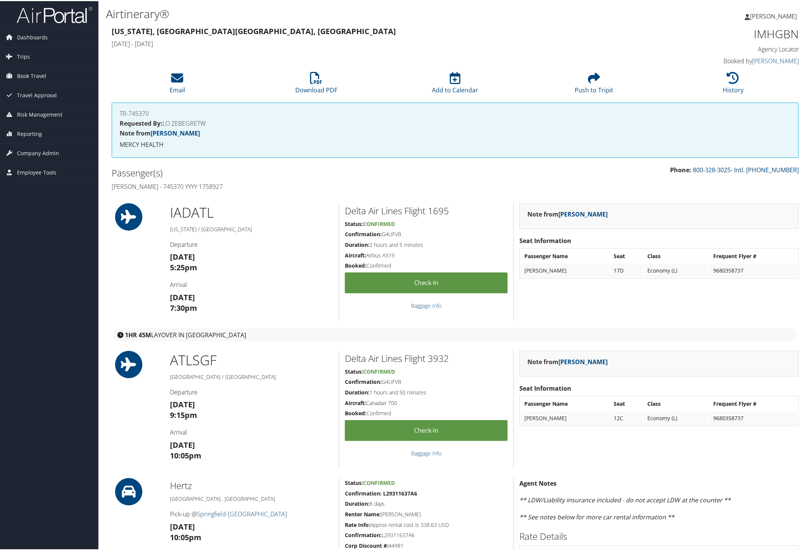
drag, startPoint x: 108, startPoint y: 185, endPoint x: 250, endPoint y: 186, distance: 141.6
click at [250, 186] on div "Passenger(s) [PERSON_NAME] - 745370 YYYY 1758927" at bounding box center [280, 178] width 349 height 28
copy h4 "[PERSON_NAME] - 745370 YYYY 1758927"
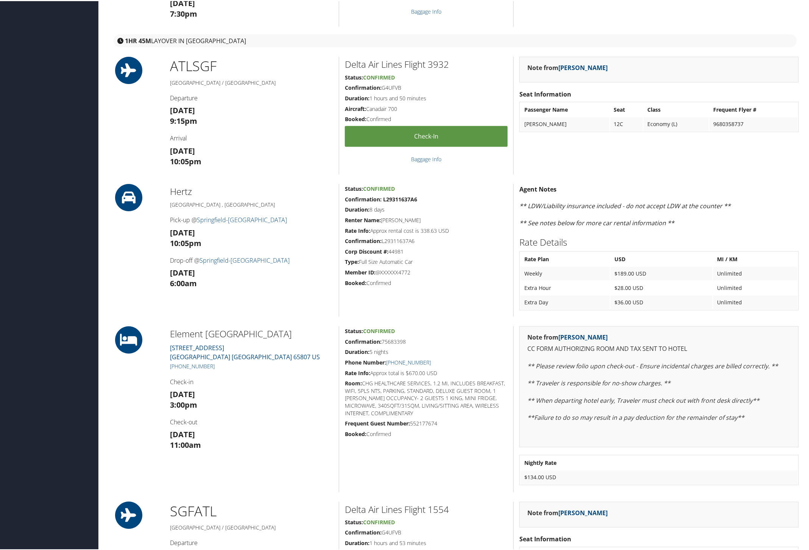
scroll to position [379, 0]
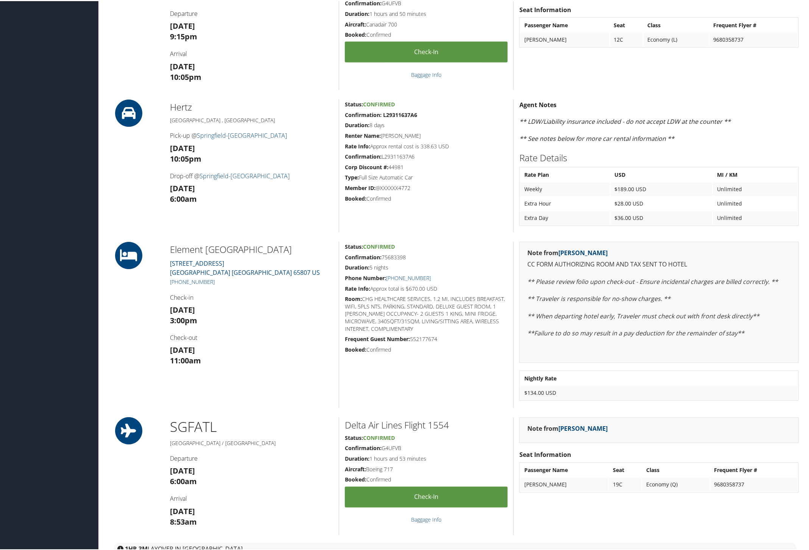
drag, startPoint x: 165, startPoint y: 241, endPoint x: 489, endPoint y: 288, distance: 326.5
click at [489, 288] on div "Element [GEOGRAPHIC_DATA] [GEOGRAPHIC_DATA][STREET_ADDRESS][GEOGRAPHIC_DATA] [P…" at bounding box center [455, 324] width 698 height 166
copy div "Element [GEOGRAPHIC_DATA][STREET_ADDRESS] [PHONE_NUMBER] Check-in [DATE] 3:00pm…"
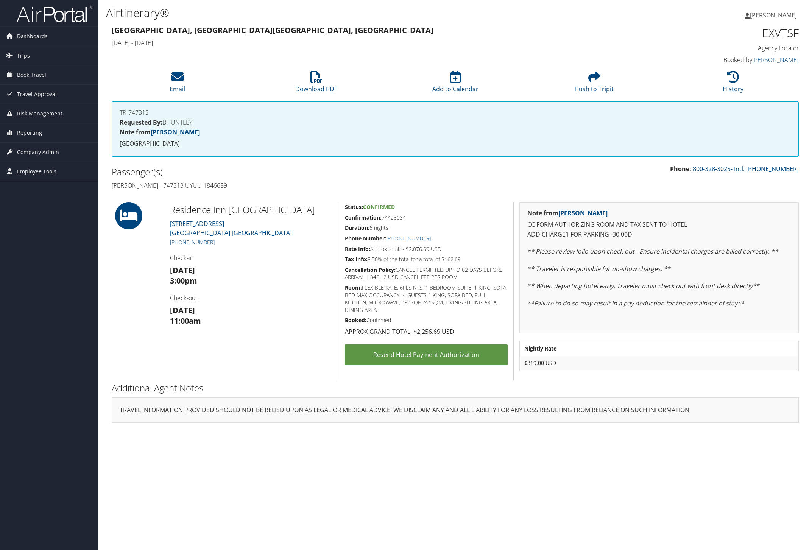
drag, startPoint x: 105, startPoint y: 182, endPoint x: 487, endPoint y: 256, distance: 388.9
click at [487, 256] on div "Airtinerary® [PERSON_NAME] [PERSON_NAME] My Settings Travel Agency Contacts Vie…" at bounding box center [454, 275] width 713 height 550
copy div "[PERSON_NAME] - 747313 UYUU 1846689 Residence Inn [GEOGRAPHIC_DATA][STREET_ADDR…"
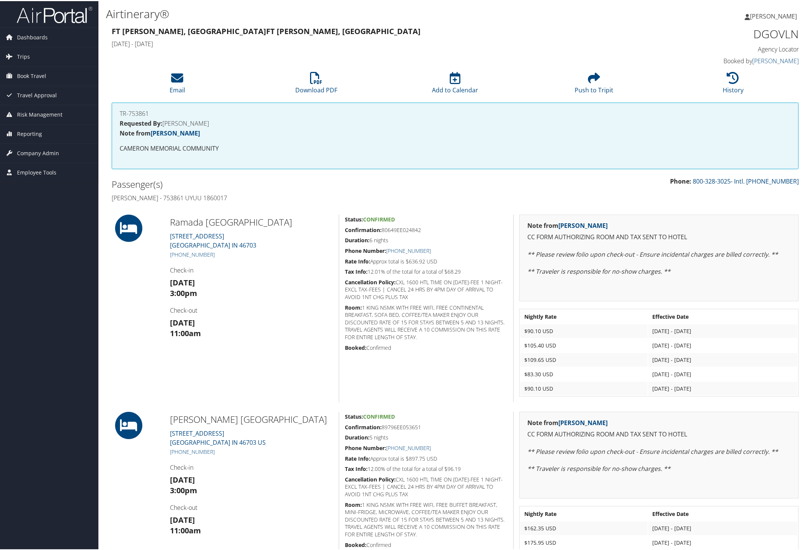
drag, startPoint x: 107, startPoint y: 194, endPoint x: 247, endPoint y: 195, distance: 140.1
click at [247, 195] on div "Passenger(s) Gary R Fornera - 753861 UYUU 1860017" at bounding box center [280, 190] width 349 height 28
copy h4 "Gary R Fornera - 753861 UYUU 1860017"
drag, startPoint x: 167, startPoint y: 217, endPoint x: 472, endPoint y: 269, distance: 310.3
click at [472, 269] on div "Ramada Angola Hotel 3855 NORTH STATE ROAD 127 ANGOLA IN 46703 (260) 665-9471 Ch…" at bounding box center [455, 307] width 698 height 188
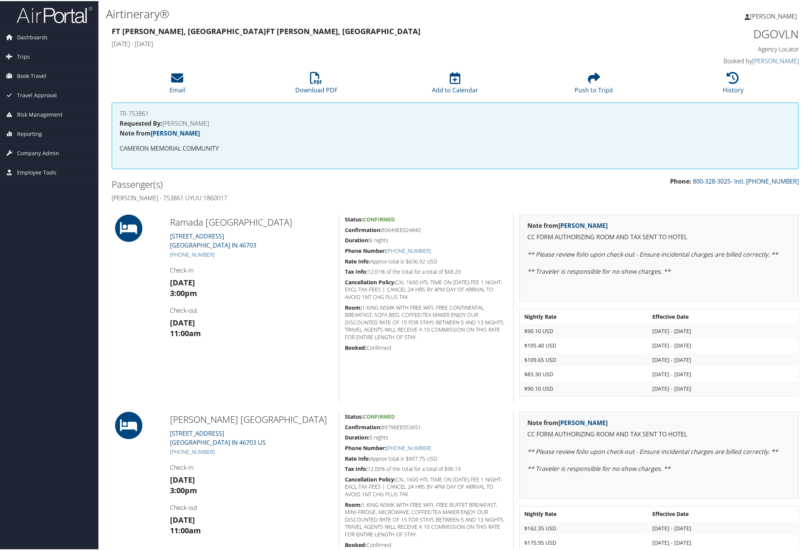
copy div "Ramada Angola Hotel 3855 NORTH STATE ROAD 127 ANGOLA IN 46703 (260) 665-9471 Ch…"
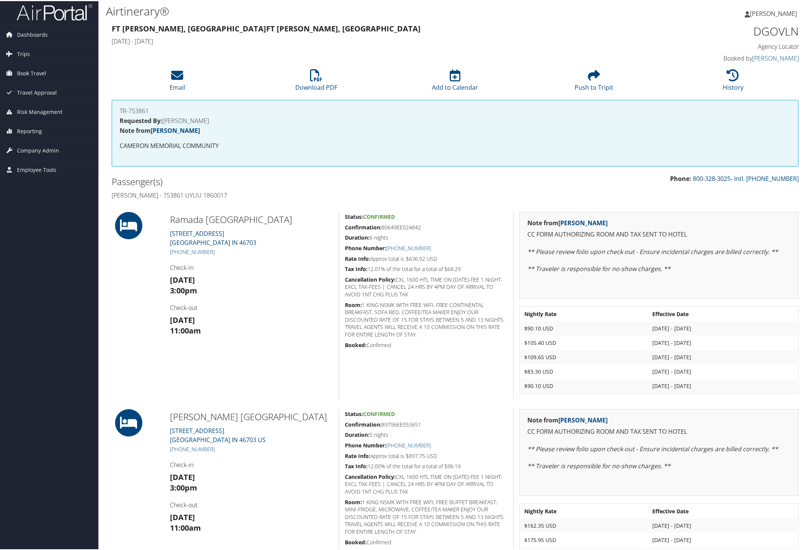
scroll to position [98, 0]
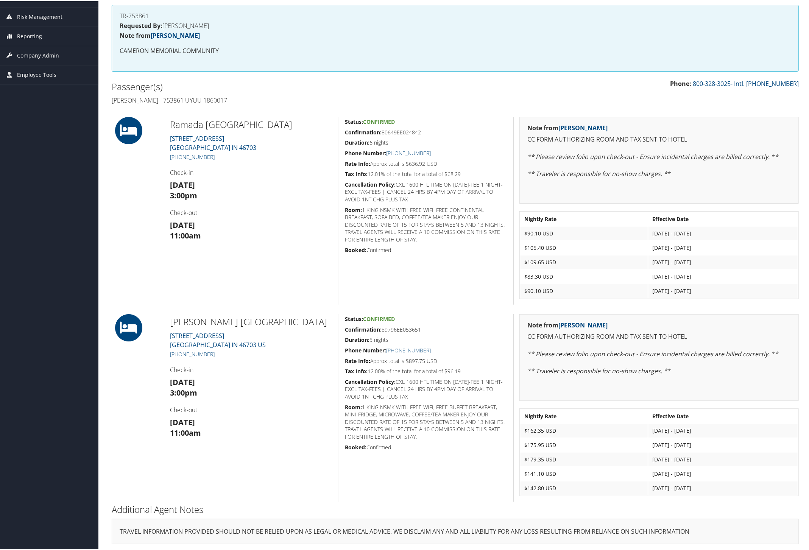
drag, startPoint x: 109, startPoint y: 97, endPoint x: 239, endPoint y: 104, distance: 130.8
click at [239, 104] on div "Passenger(s) [PERSON_NAME] - 753861 UYUU 1860017" at bounding box center [280, 92] width 349 height 28
copy h4 "[PERSON_NAME] - 753861 UYUU 1860017"
drag, startPoint x: 169, startPoint y: 318, endPoint x: 467, endPoint y: 369, distance: 301.9
click at [467, 369] on div "WINGATE ANGOLA 3081 Enterprise Dr Angola IN 46703 US +1 (260) 665-1010 Check-in…" at bounding box center [455, 407] width 698 height 188
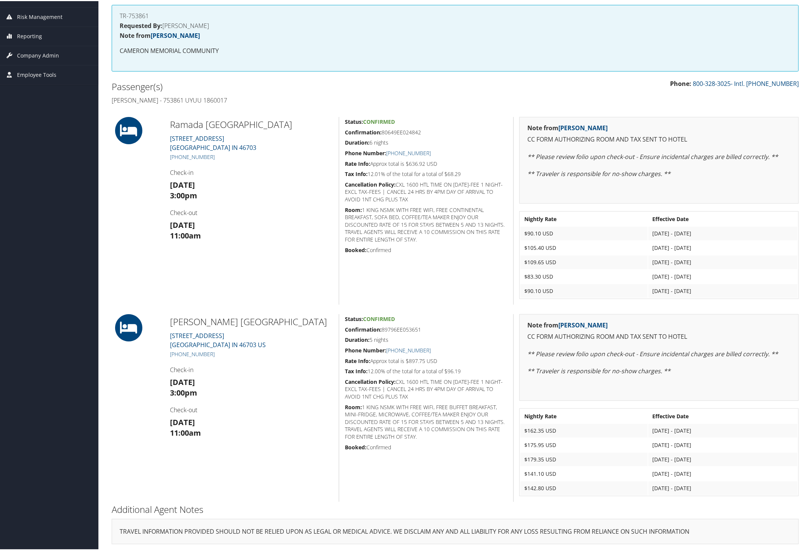
copy div "WINGATE ANGOLA 3081 Enterprise Dr Angola IN 46703 US +1 (260) 665-1010 Check-in…"
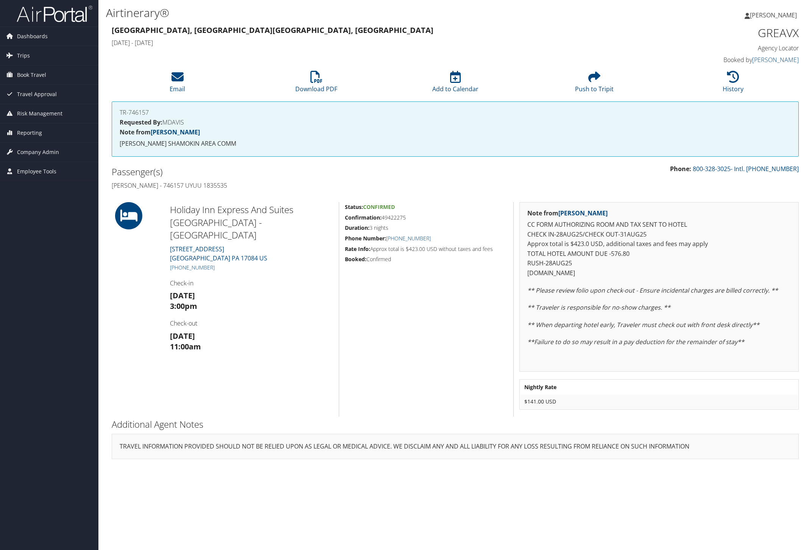
drag, startPoint x: 104, startPoint y: 182, endPoint x: 499, endPoint y: 243, distance: 399.5
click at [499, 243] on div "Airtinerary® [PERSON_NAME] [PERSON_NAME] My Settings Travel Agency Contacts Vie…" at bounding box center [454, 275] width 713 height 550
copy div "[PERSON_NAME] - 746157 UYUU 1835535 Holiday Inn Express And Suites [GEOGRAPHIC_…"
drag, startPoint x: 110, startPoint y: 180, endPoint x: 496, endPoint y: 243, distance: 391.6
click at [496, 243] on div "86086301 [GEOGRAPHIC_DATA], [GEOGRAPHIC_DATA], [GEOGRAPHIC_DATA] [DATE] - [DATE…" at bounding box center [455, 245] width 698 height 443
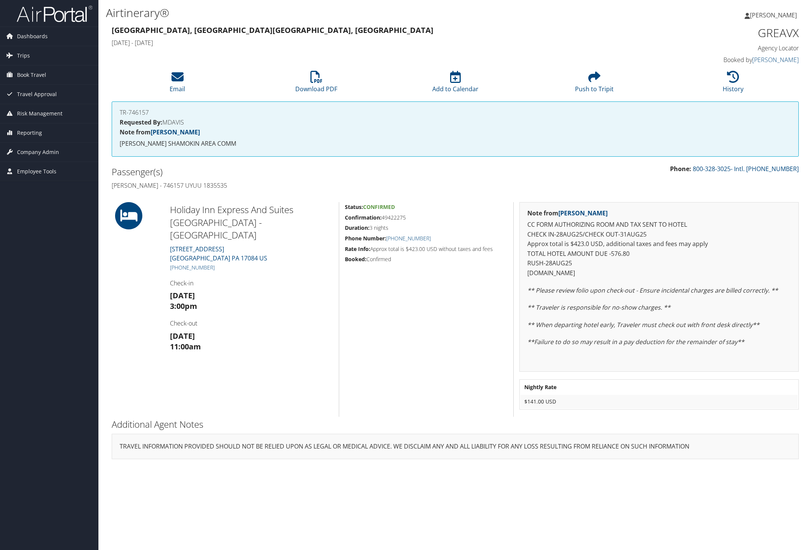
copy div "[PERSON_NAME] - 746157 UYUU 1835535 Holiday Inn Express And Suites [GEOGRAPHIC_…"
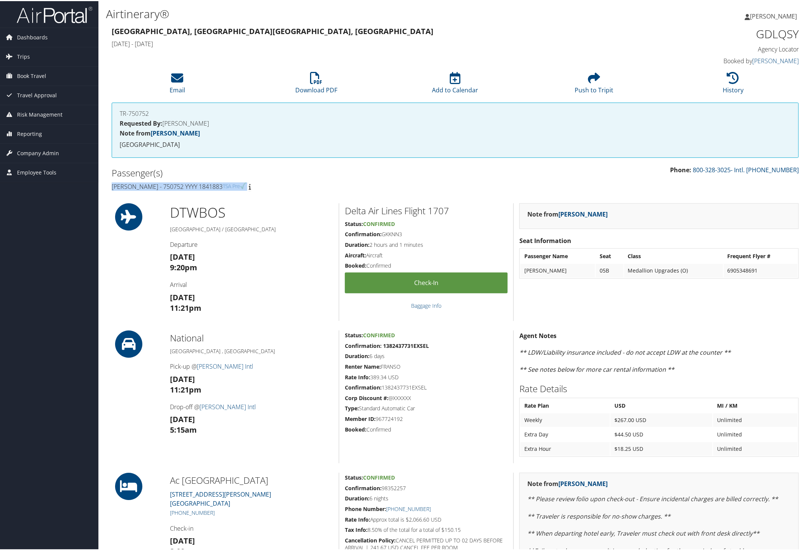
drag, startPoint x: 109, startPoint y: 182, endPoint x: 239, endPoint y: 188, distance: 130.0
click at [239, 188] on div "Passenger(s) [PERSON_NAME] - 750752 YYYY 1841883" at bounding box center [280, 178] width 349 height 28
copy h4 "[PERSON_NAME] - 750752 YYYY 1841883"
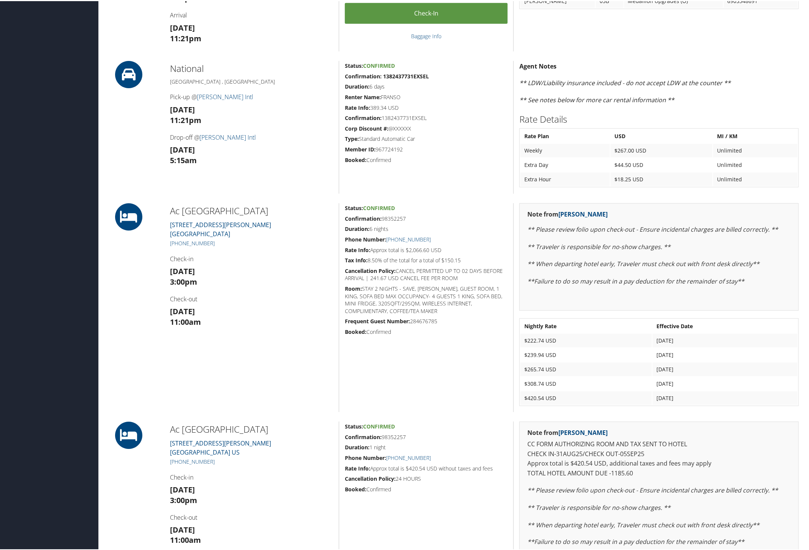
scroll to position [284, 0]
